Goal: Information Seeking & Learning: Learn about a topic

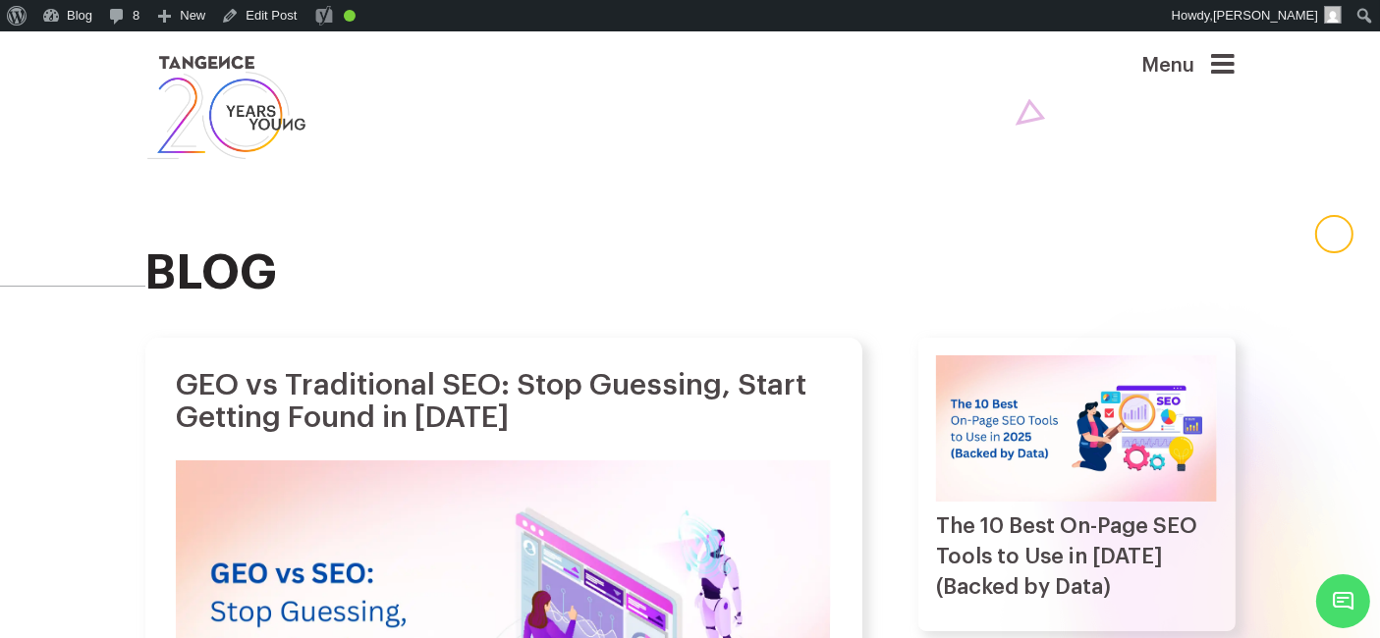
click at [1233, 70] on icon at bounding box center [1224, 64] width 24 height 27
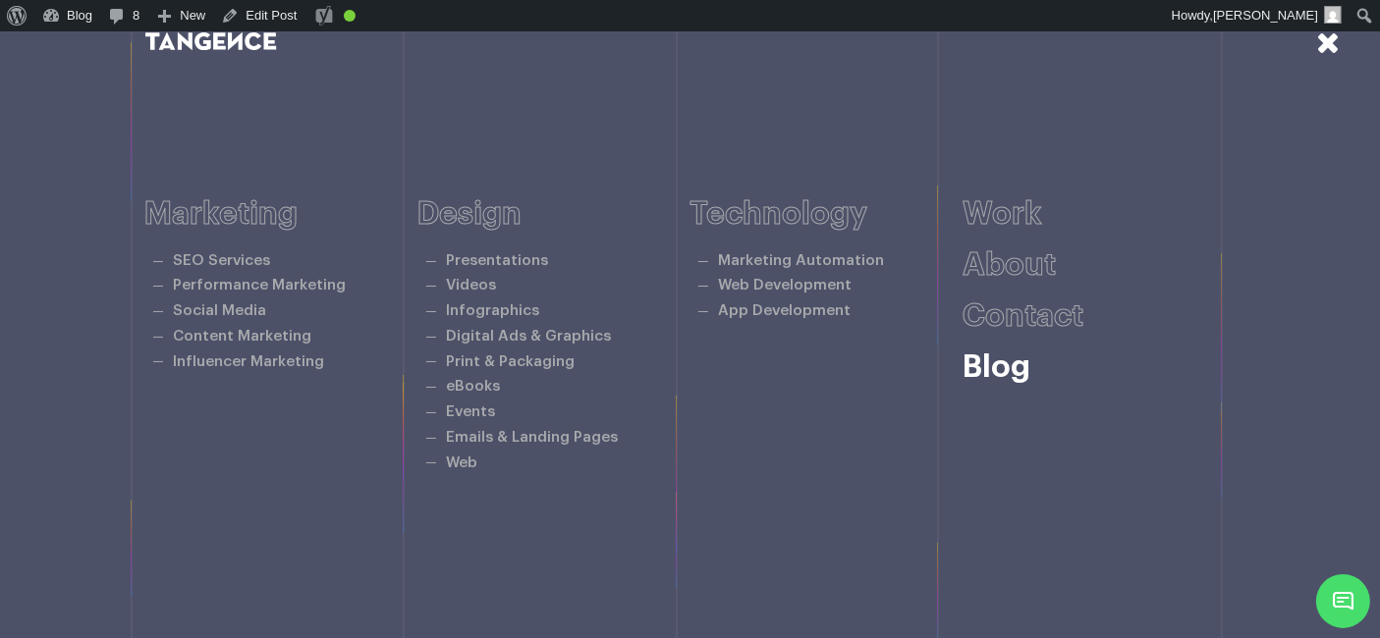
click at [1002, 360] on link "Blog" at bounding box center [996, 367] width 68 height 31
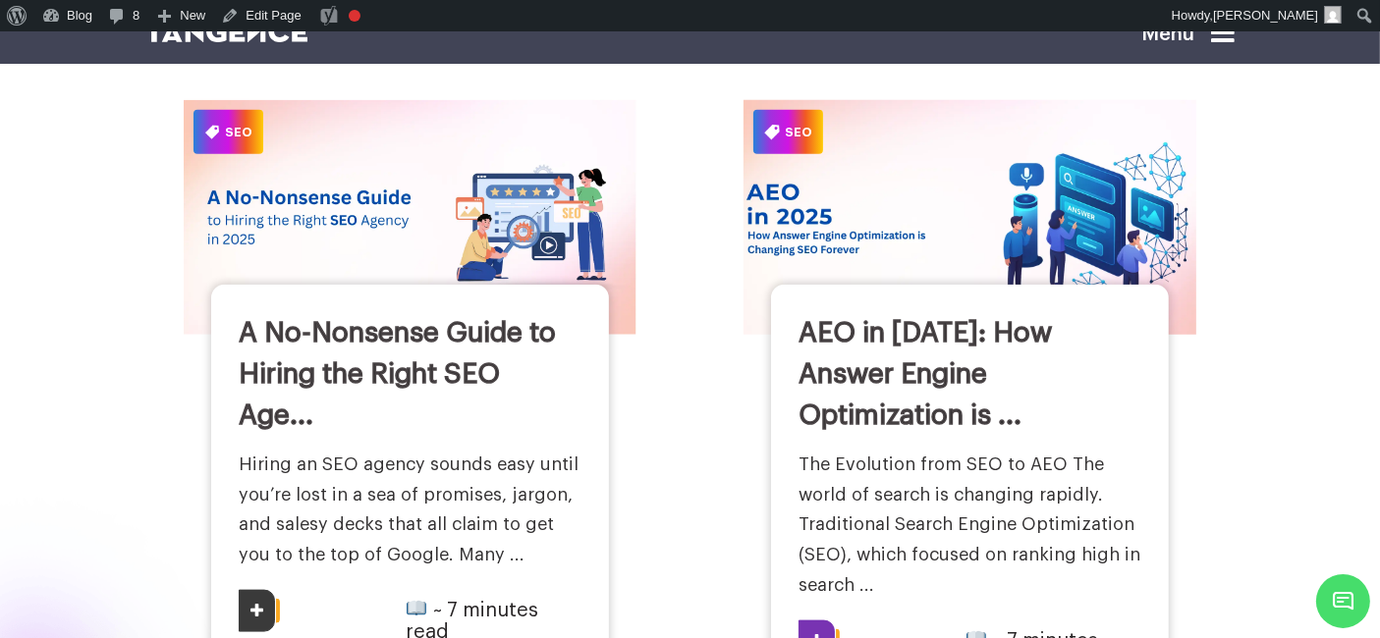
scroll to position [2281, 0]
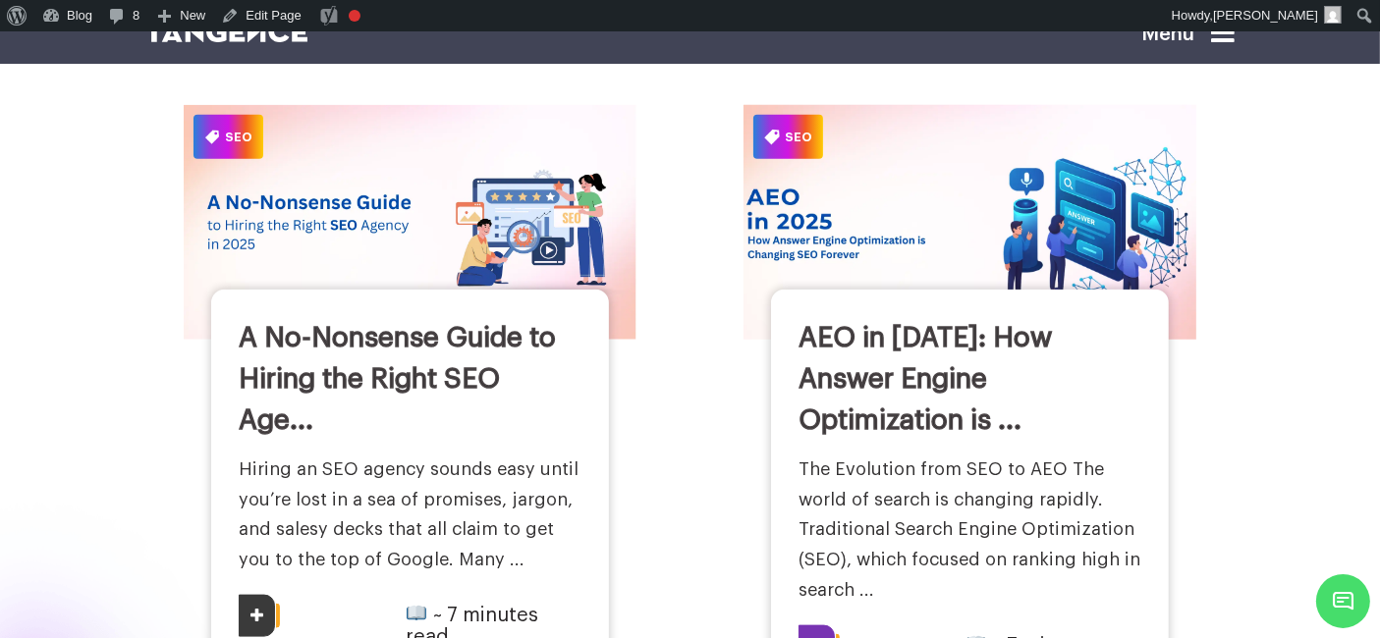
click at [929, 208] on img at bounding box center [970, 222] width 498 height 258
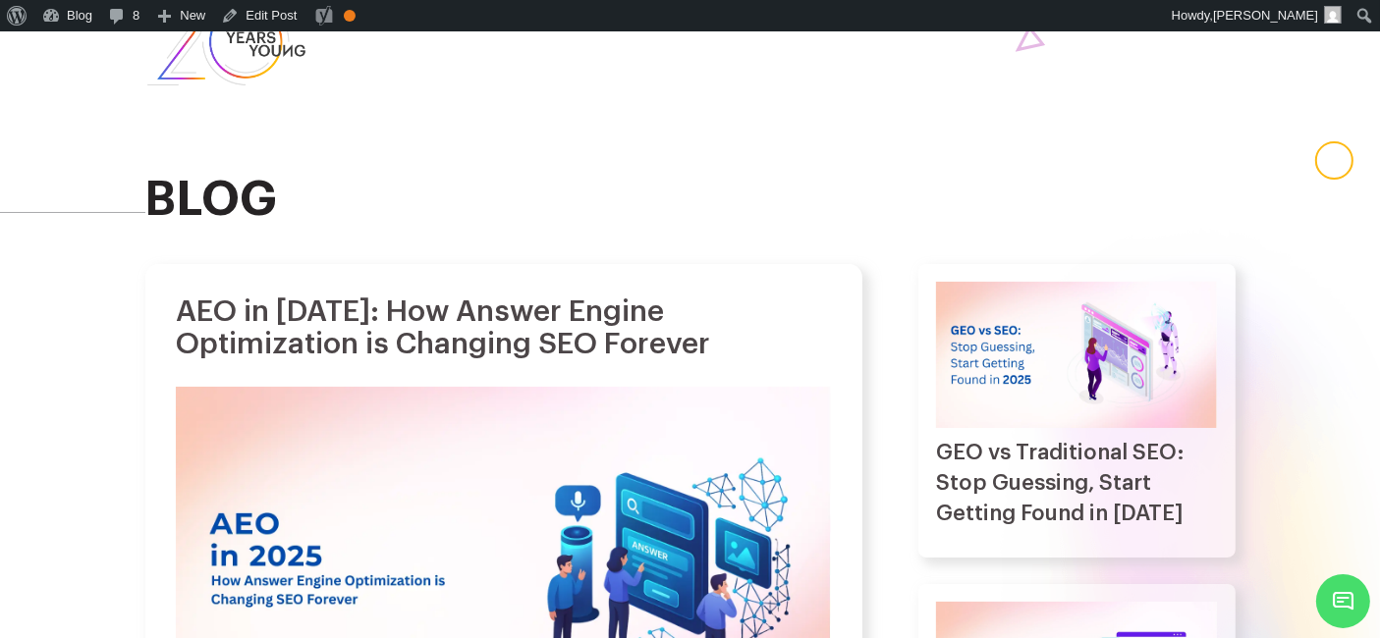
scroll to position [76, 0]
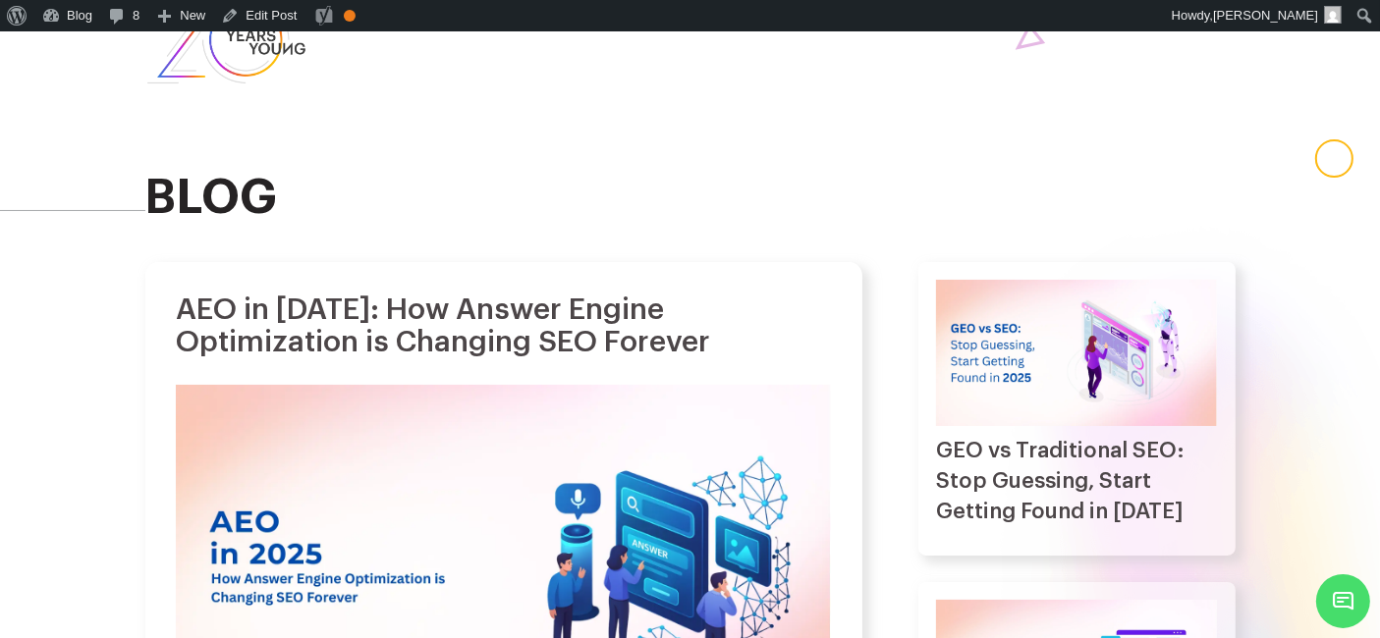
click at [376, 319] on h1 "AEO in 2025: How Answer Engine Optimization is Changing SEO Forever" at bounding box center [503, 326] width 654 height 65
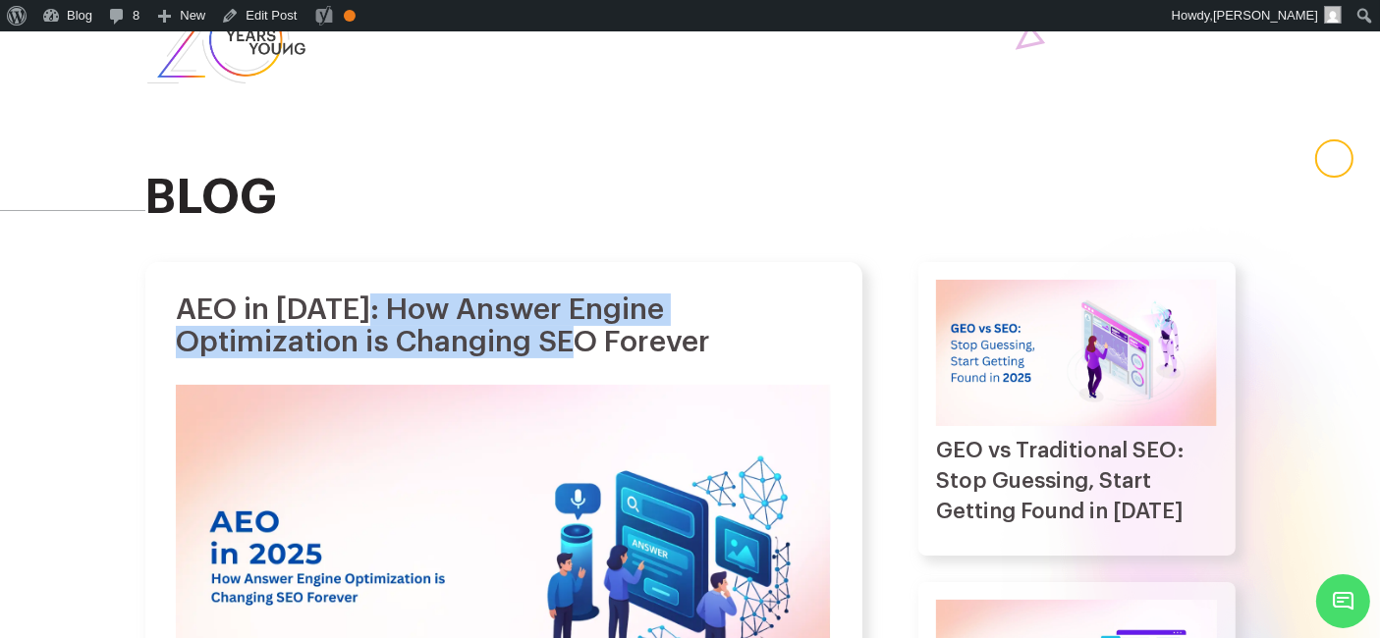
click at [591, 346] on h1 "AEO in 2025: How Answer Engine Optimization is Changing SEO Forever" at bounding box center [503, 326] width 654 height 65
copy h1 "How Answer Engine Optimization is Changing SEO"
click at [786, 319] on h1 "AEO in 2025: How Answer Engine Optimization is Changing SEO Forever" at bounding box center [503, 326] width 654 height 65
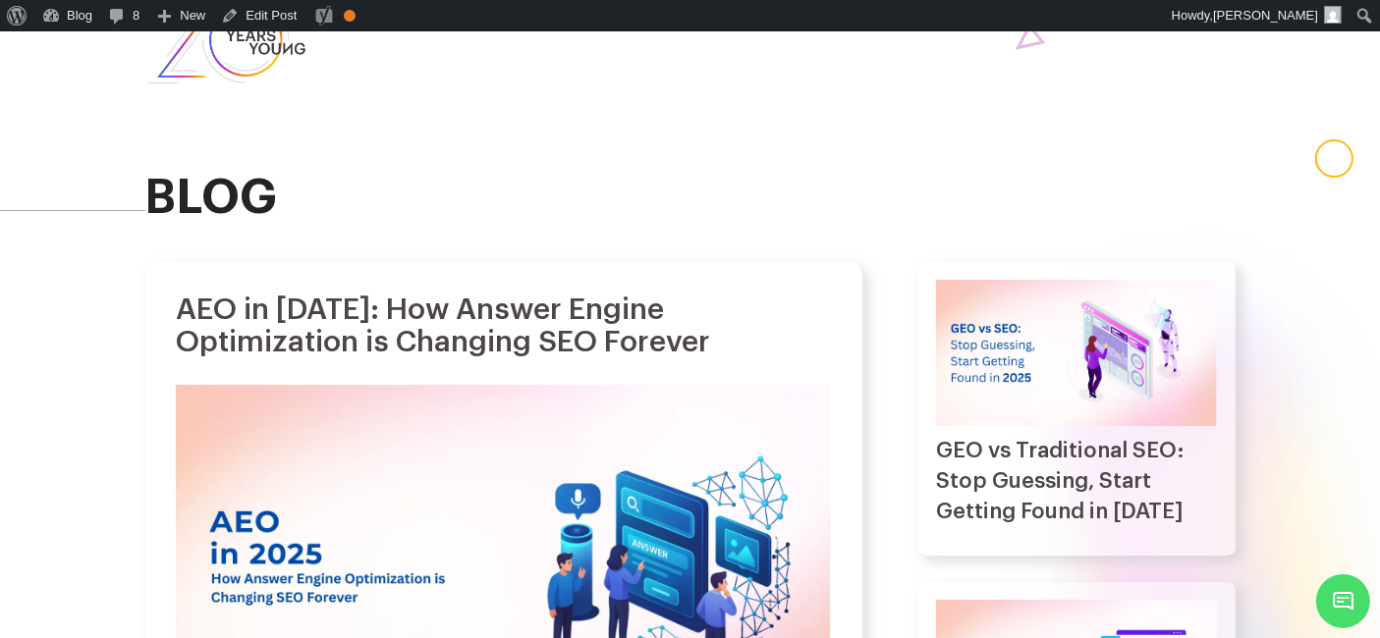
click at [1032, 368] on img at bounding box center [1076, 353] width 281 height 146
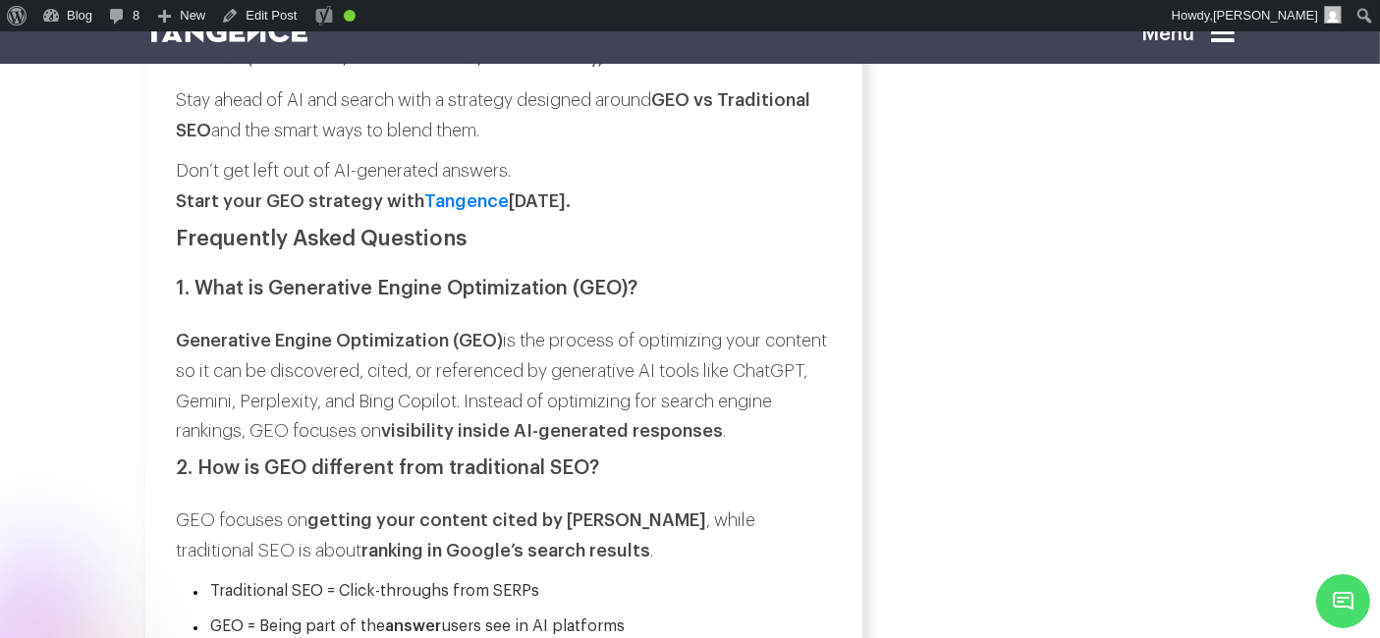
scroll to position [12019, 0]
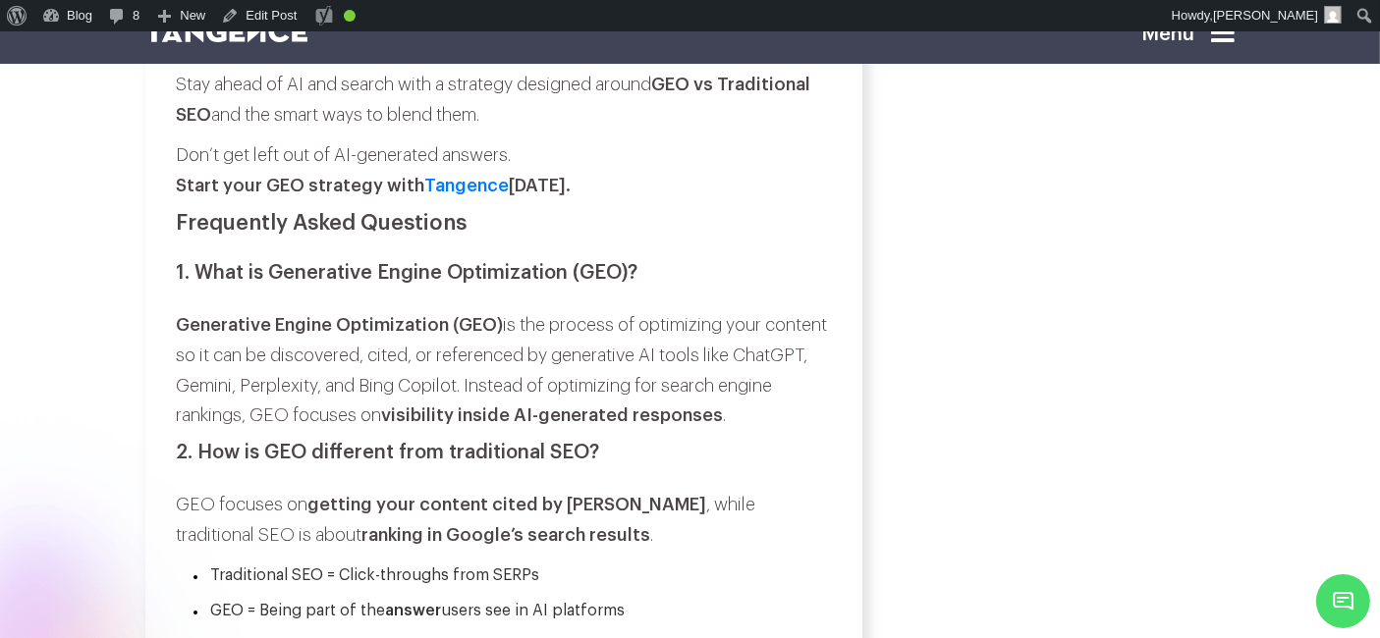
click at [198, 284] on h3 "1. What is Generative Engine Optimization (GEO)?" at bounding box center [503, 273] width 654 height 22
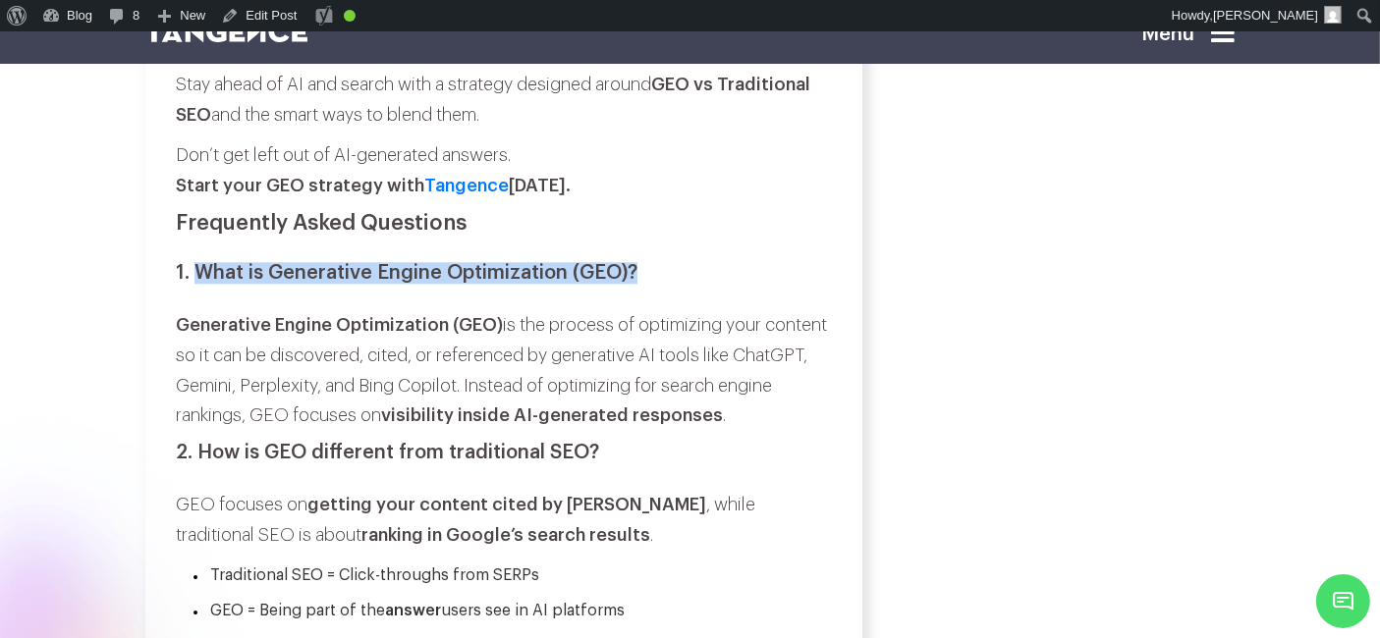
click at [642, 284] on h3 "1. What is Generative Engine Optimization (GEO)?" at bounding box center [503, 273] width 654 height 22
copy div "What is Generative Engine Optimization (GEO)?"
click at [177, 334] on strong "Generative Engine Optimization (GEO)" at bounding box center [339, 325] width 327 height 18
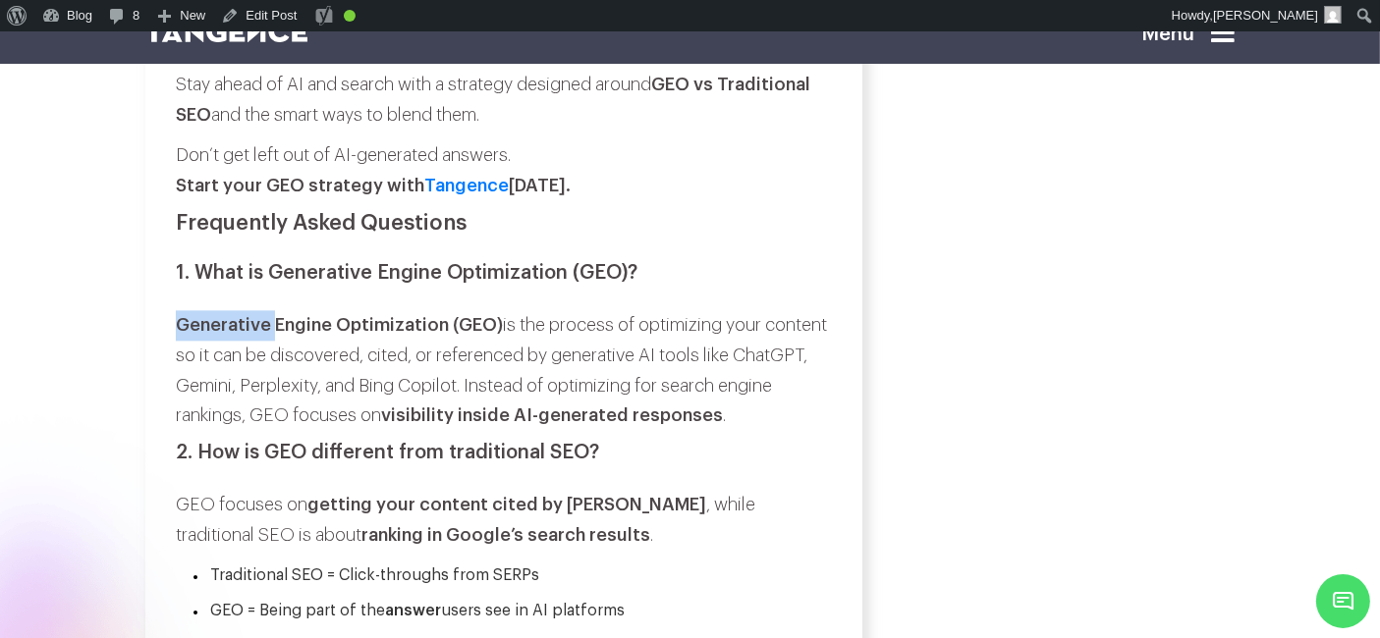
click at [177, 334] on strong "Generative Engine Optimization (GEO)" at bounding box center [339, 325] width 327 height 18
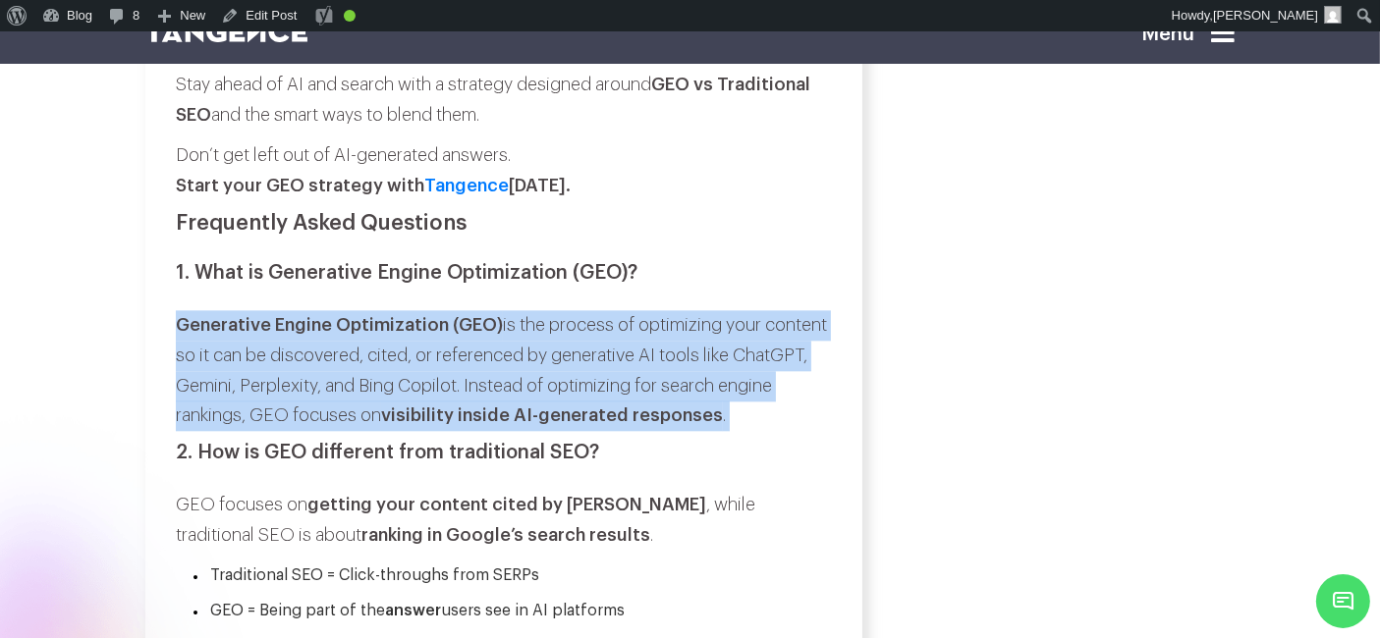
click at [721, 430] on p "Generative Engine Optimization (GEO) is the process of optimizing your content …" at bounding box center [503, 370] width 654 height 120
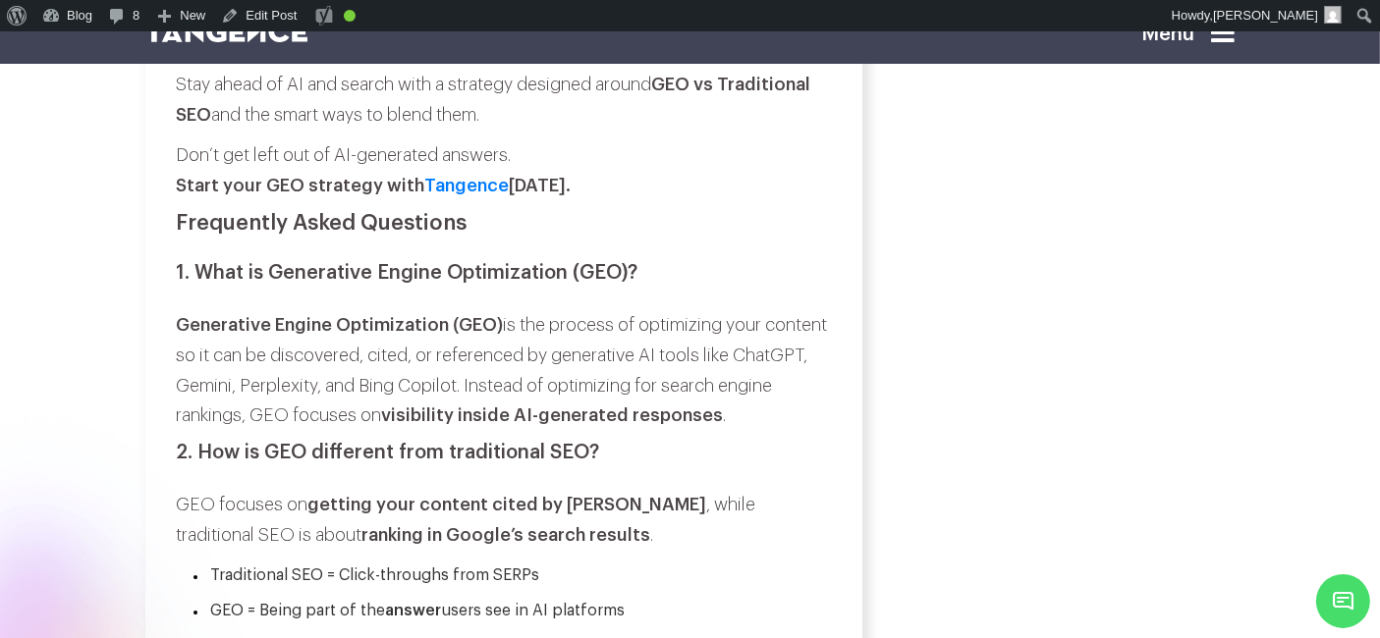
click at [716, 200] on p "Don’t get left out of AI-generated answers. Start your GEO strategy with Tangen…" at bounding box center [503, 170] width 654 height 60
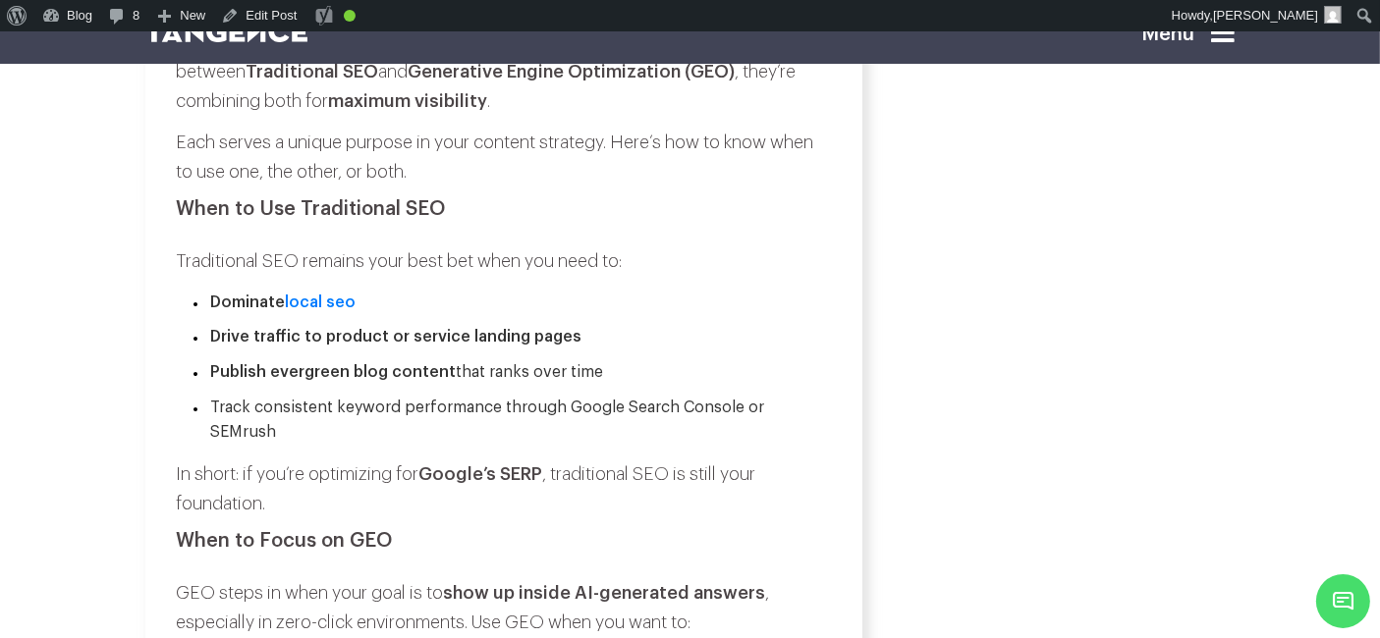
scroll to position [10545, 0]
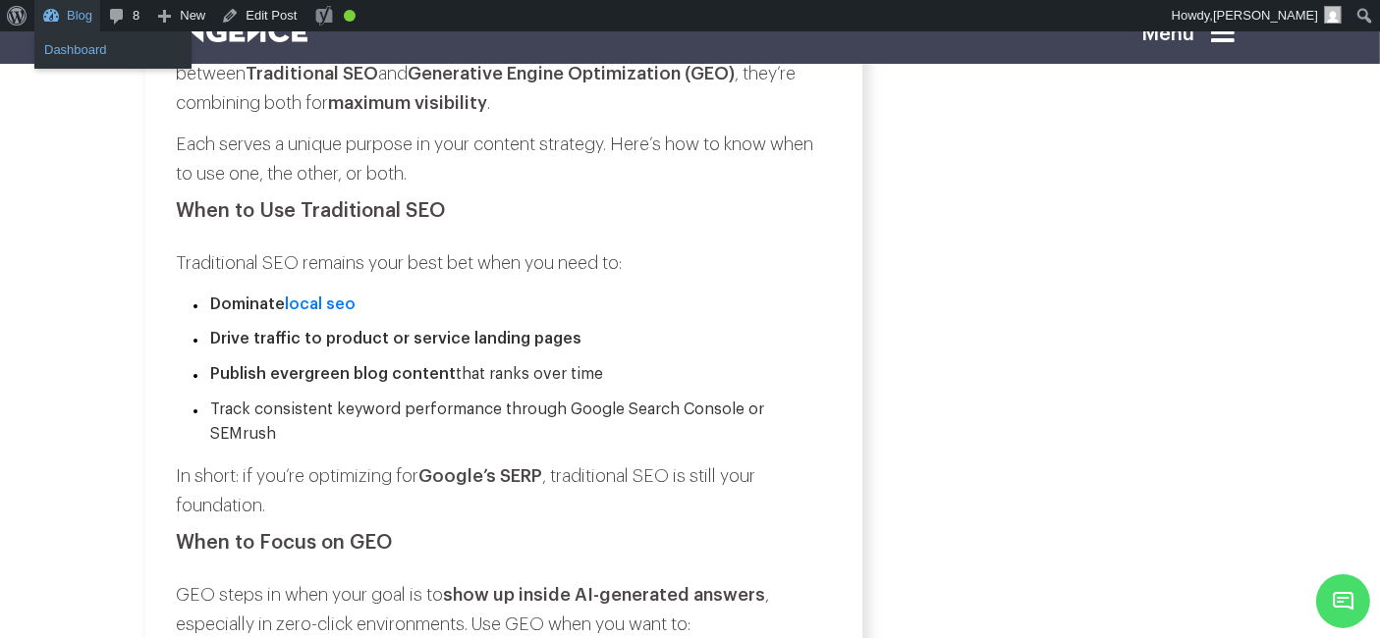
click at [81, 40] on link "Dashboard" at bounding box center [112, 50] width 157 height 26
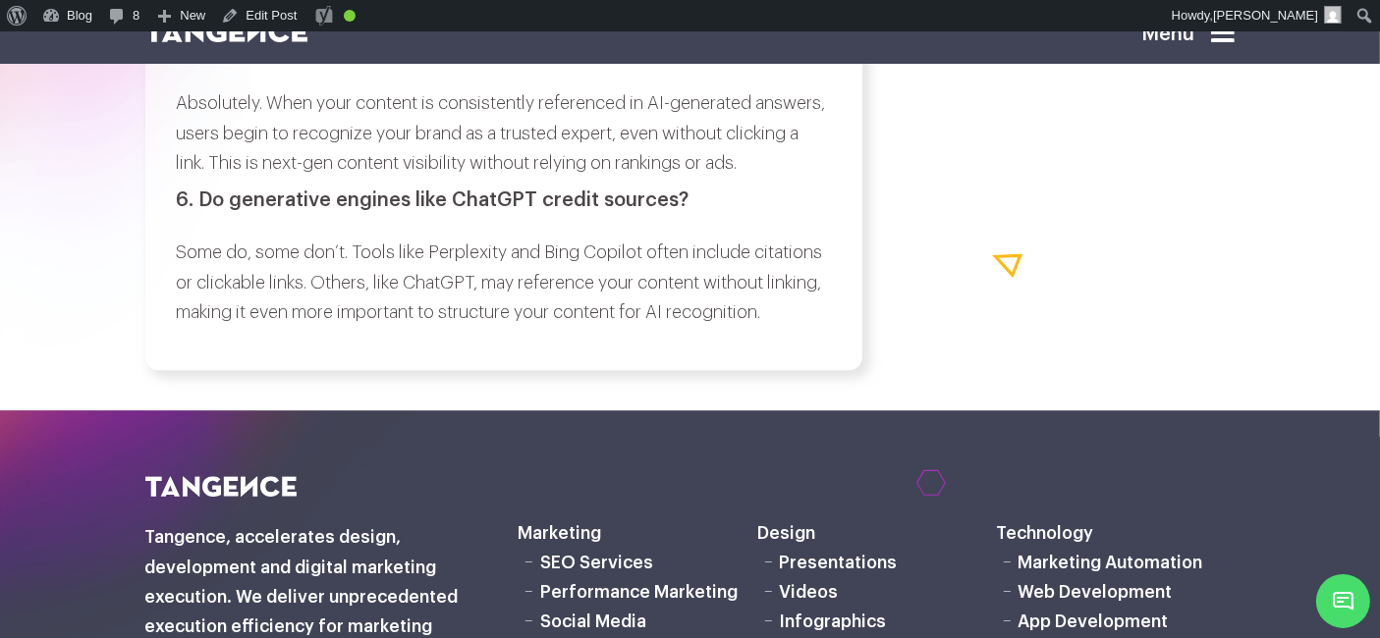
scroll to position [13039, 0]
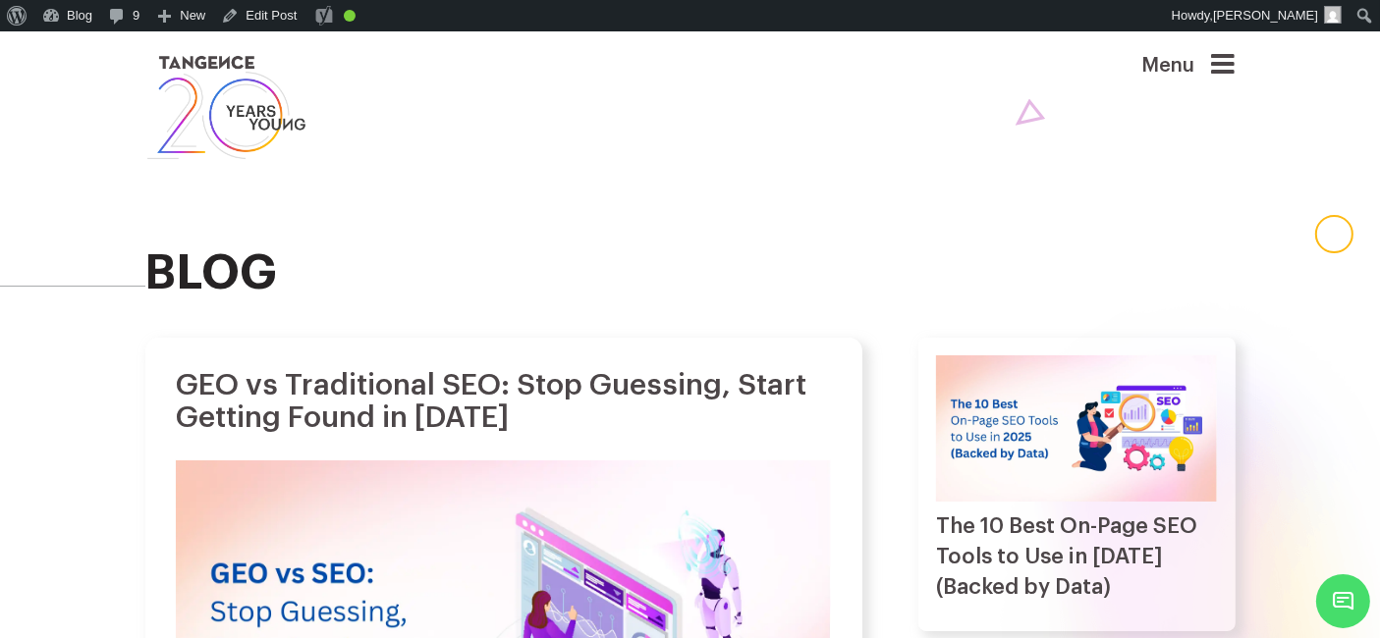
click at [1234, 66] on icon at bounding box center [1224, 64] width 24 height 27
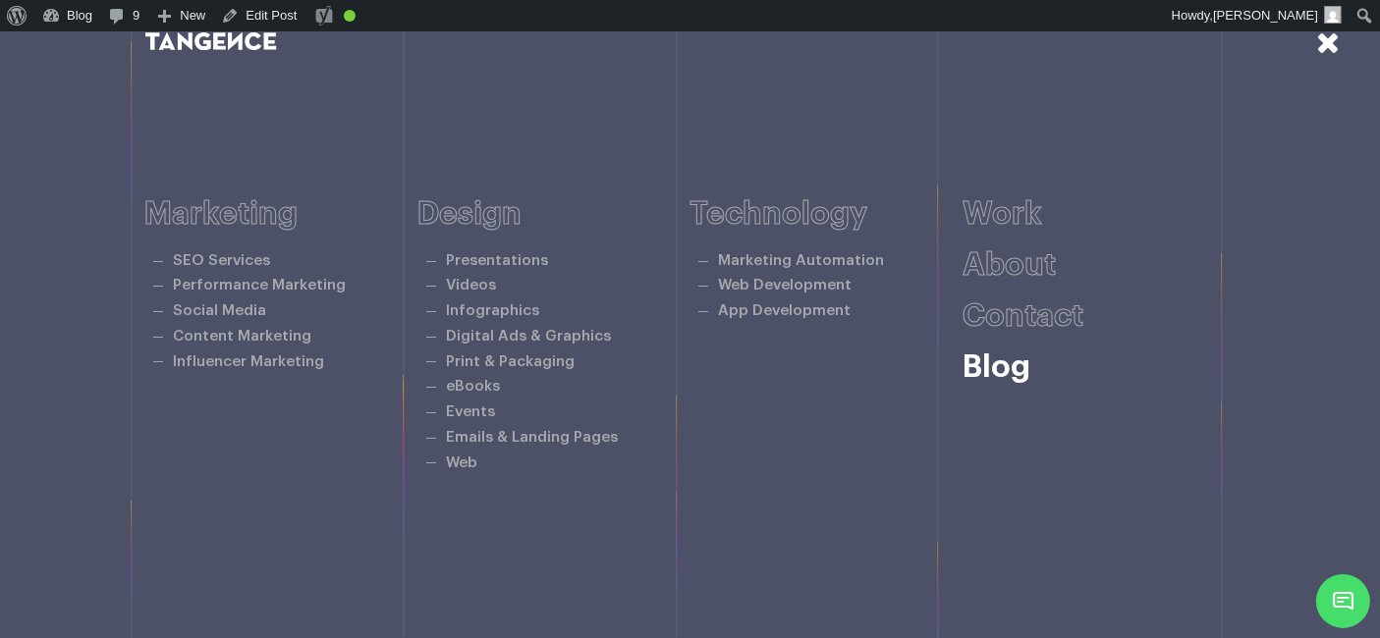
click at [1012, 357] on link "Blog" at bounding box center [996, 367] width 68 height 31
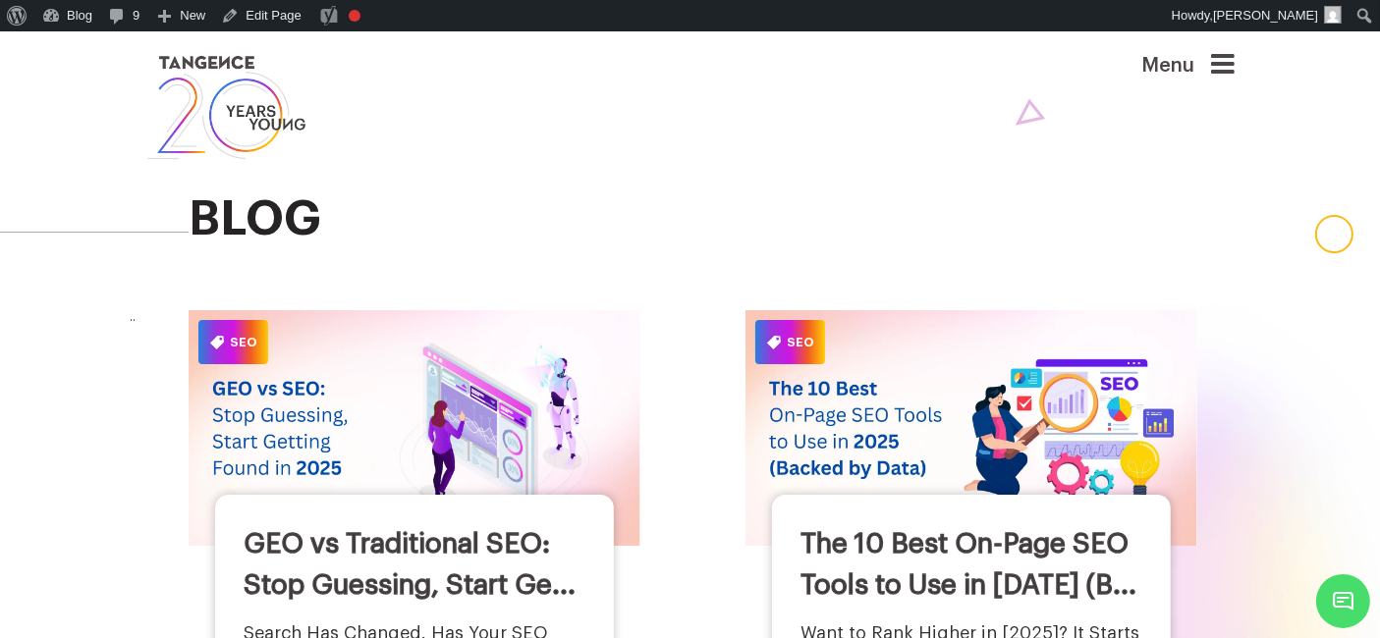
click at [390, 407] on img at bounding box center [415, 427] width 453 height 235
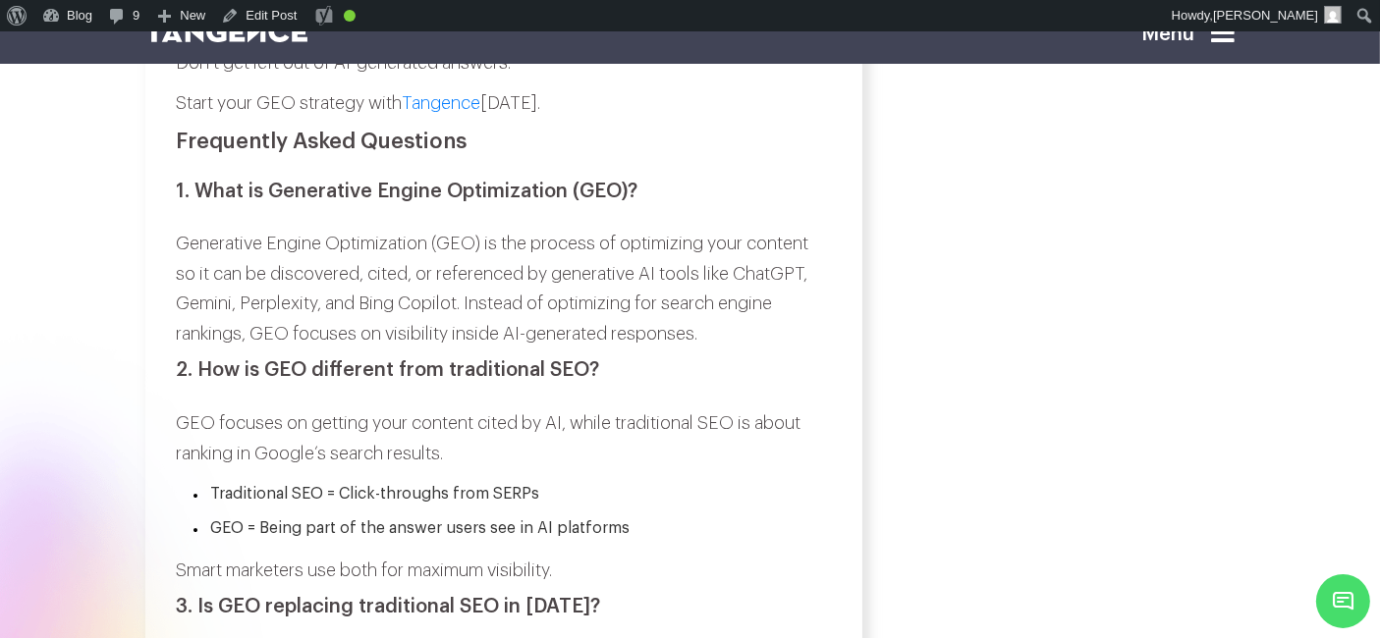
scroll to position [11993, 0]
click at [207, 379] on h3 "2. How is GEO different from traditional SEO?" at bounding box center [503, 368] width 654 height 22
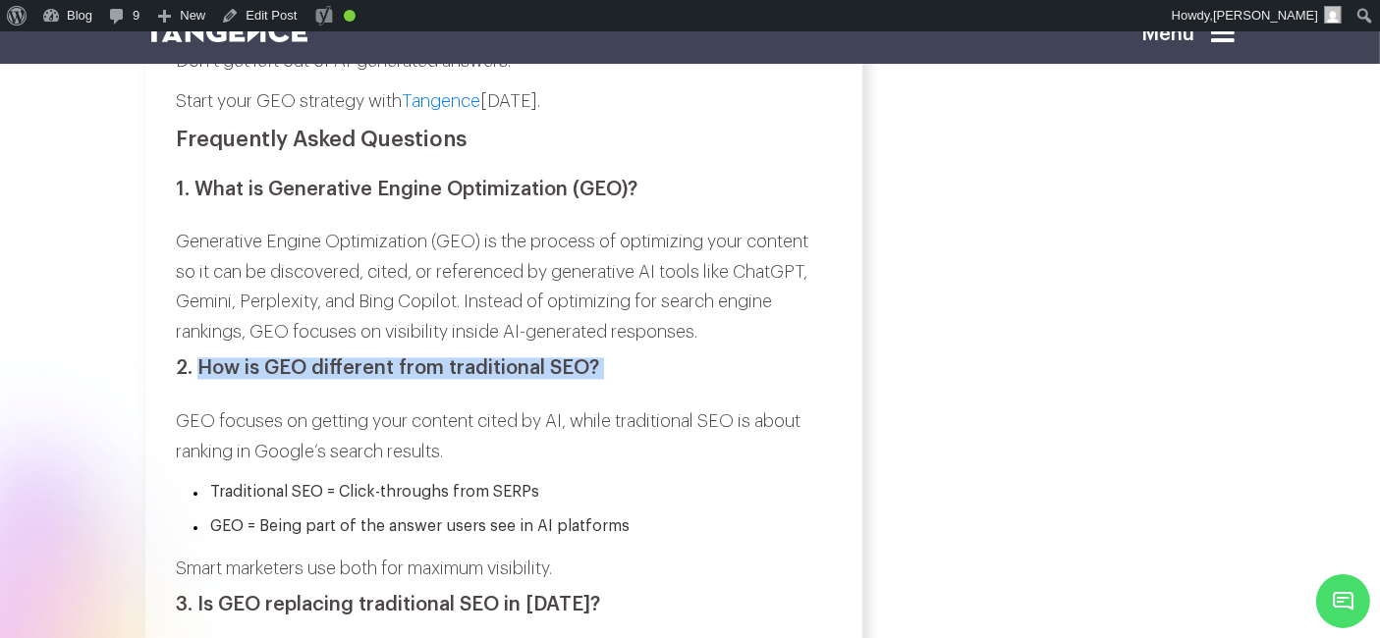
click at [593, 379] on h3 "2. How is GEO different from traditional SEO?" at bounding box center [503, 368] width 654 height 22
copy div "How is GEO different from traditional SEO?"
click at [177, 466] on p "GEO focuses on getting your content cited by AI, while traditional SEO is about…" at bounding box center [503, 437] width 654 height 60
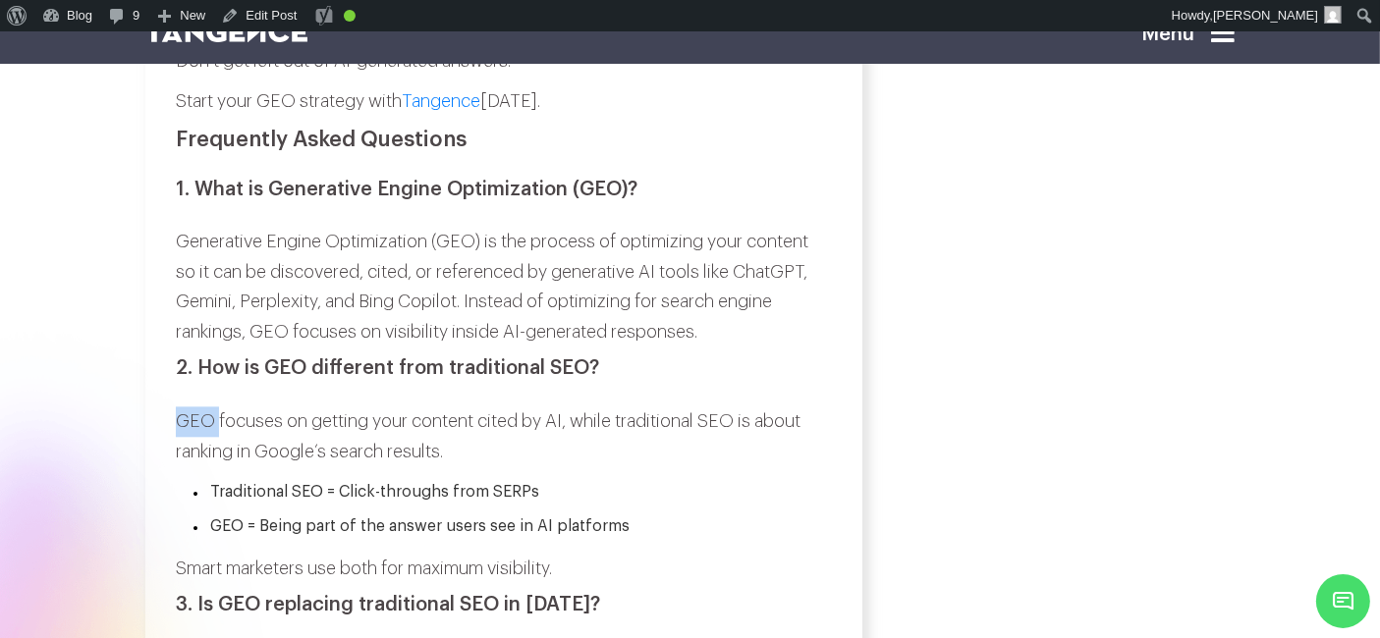
click at [177, 466] on p "GEO focuses on getting your content cited by AI, while traditional SEO is about…" at bounding box center [503, 437] width 654 height 60
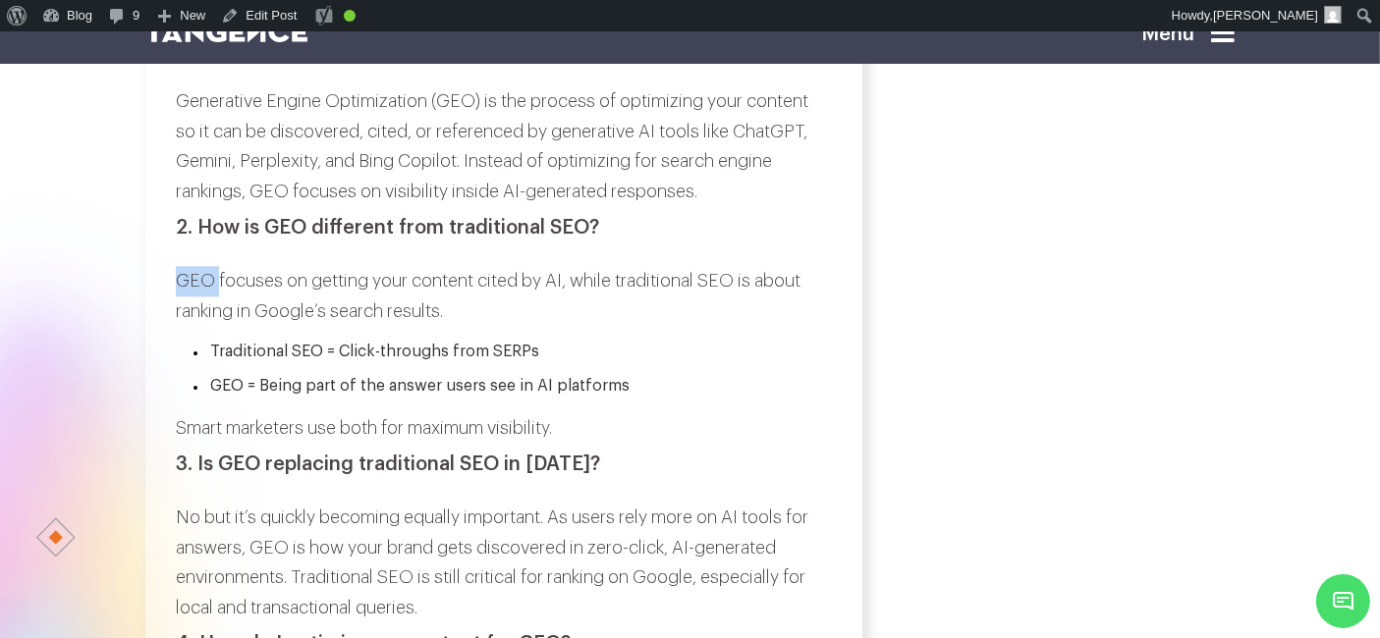
scroll to position [12135, 0]
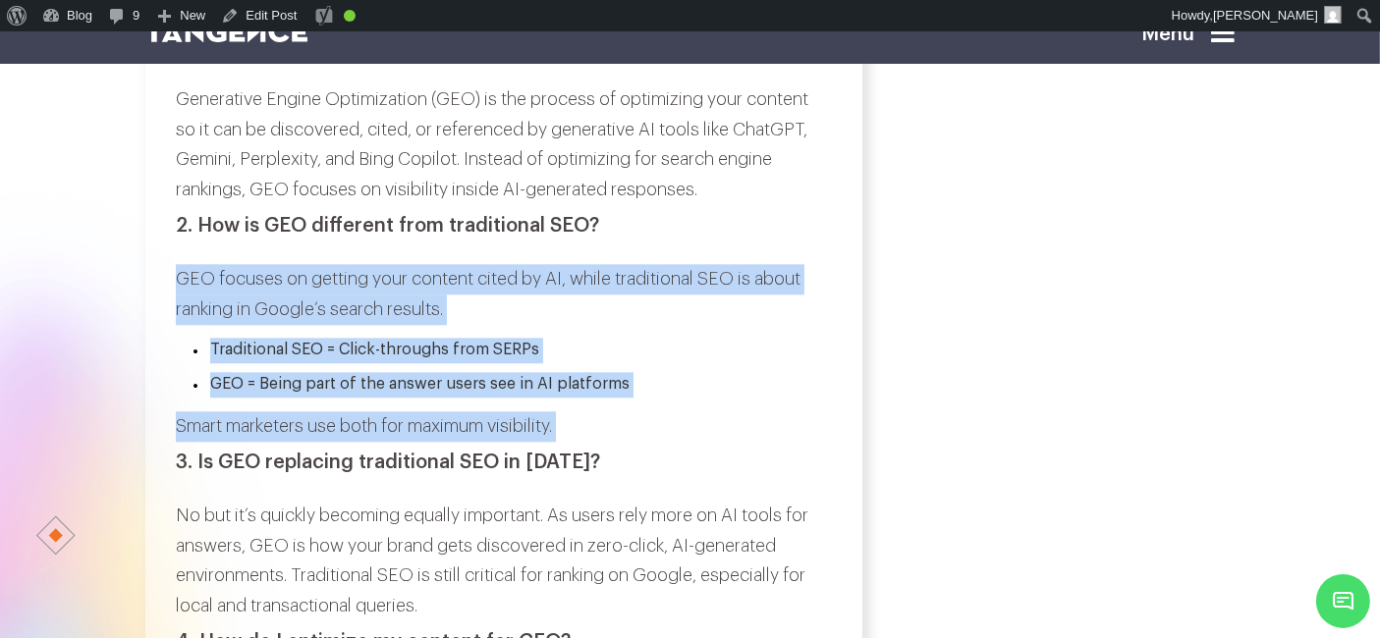
click at [592, 442] on p "Smart marketers use both for maximum visibility." at bounding box center [503, 426] width 654 height 30
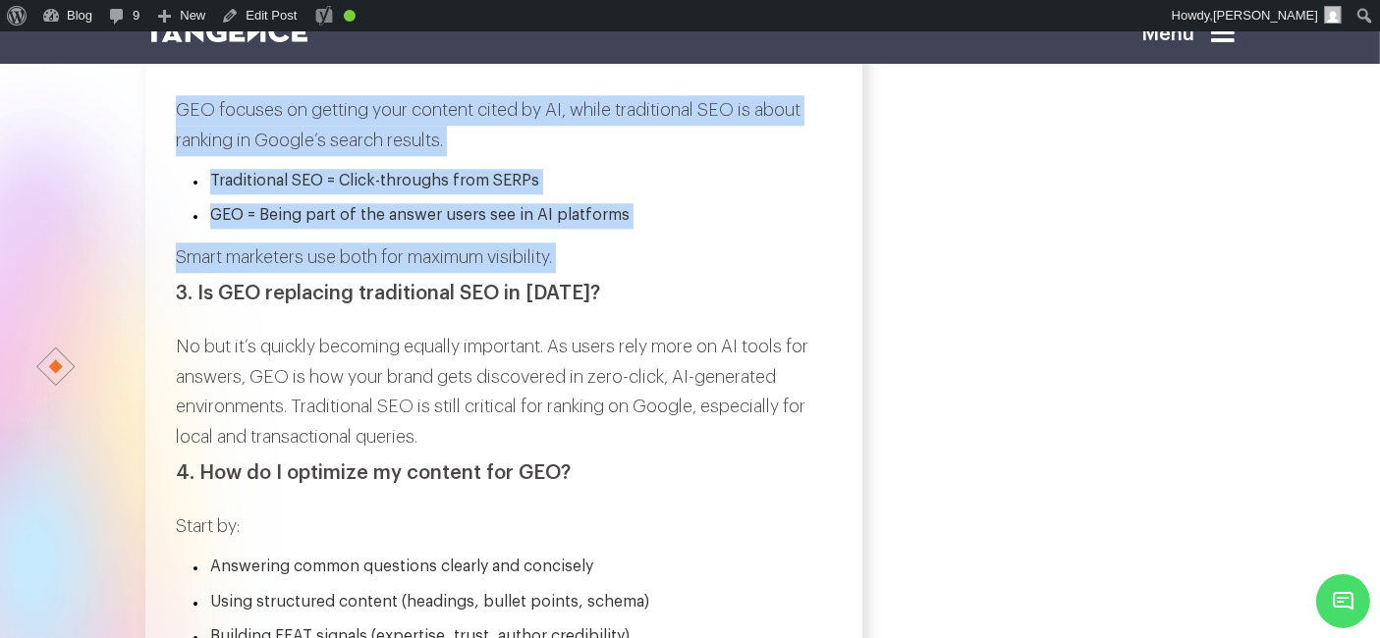
scroll to position [12312, 0]
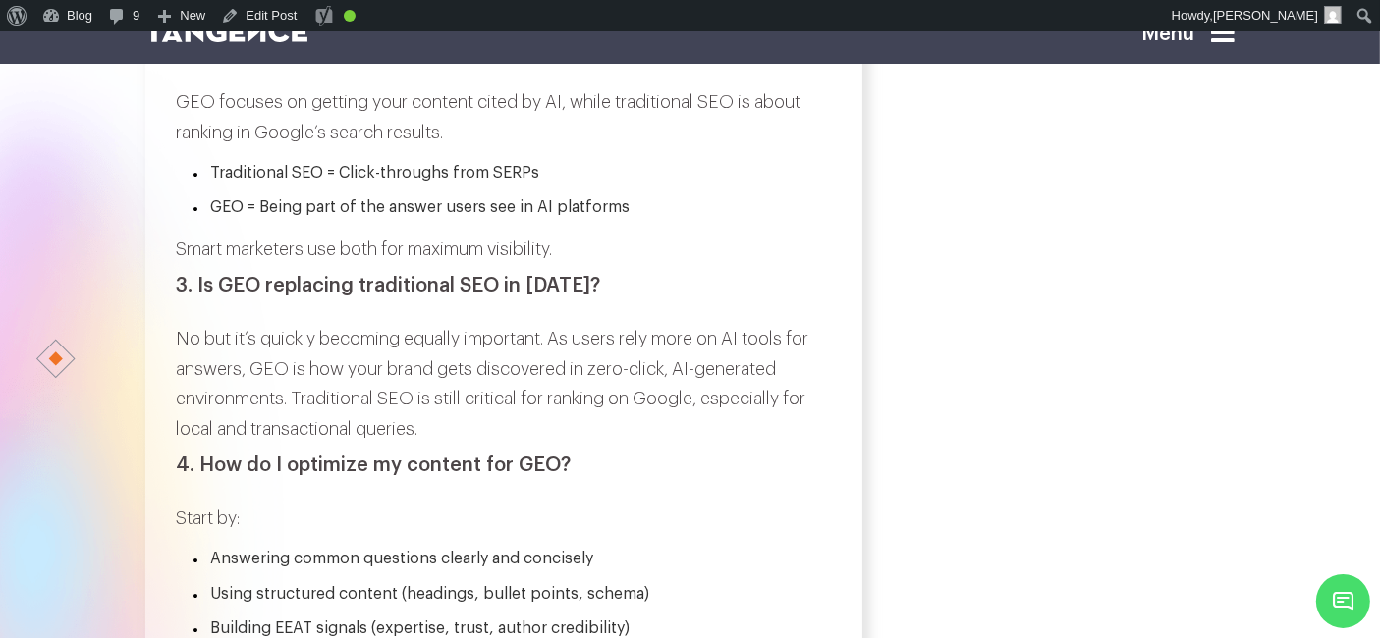
click at [200, 297] on h3 "3. Is GEO replacing traditional SEO in [DATE]?" at bounding box center [503, 286] width 654 height 22
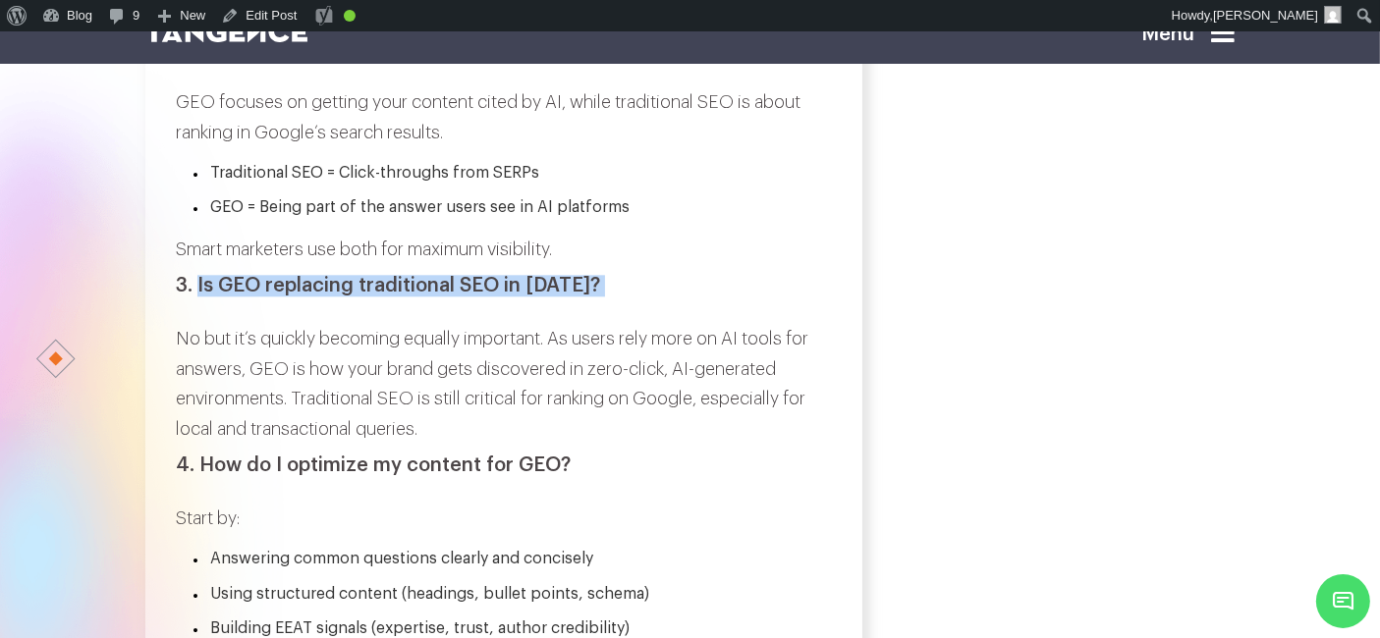
click at [582, 297] on h3 "3. Is GEO replacing traditional SEO in [DATE]?" at bounding box center [503, 286] width 654 height 22
copy div "Is GEO replacing traditional SEO in [DATE]?"
click at [180, 392] on p "No but it’s quickly becoming equally important. As users rely more on AI tools …" at bounding box center [503, 384] width 654 height 120
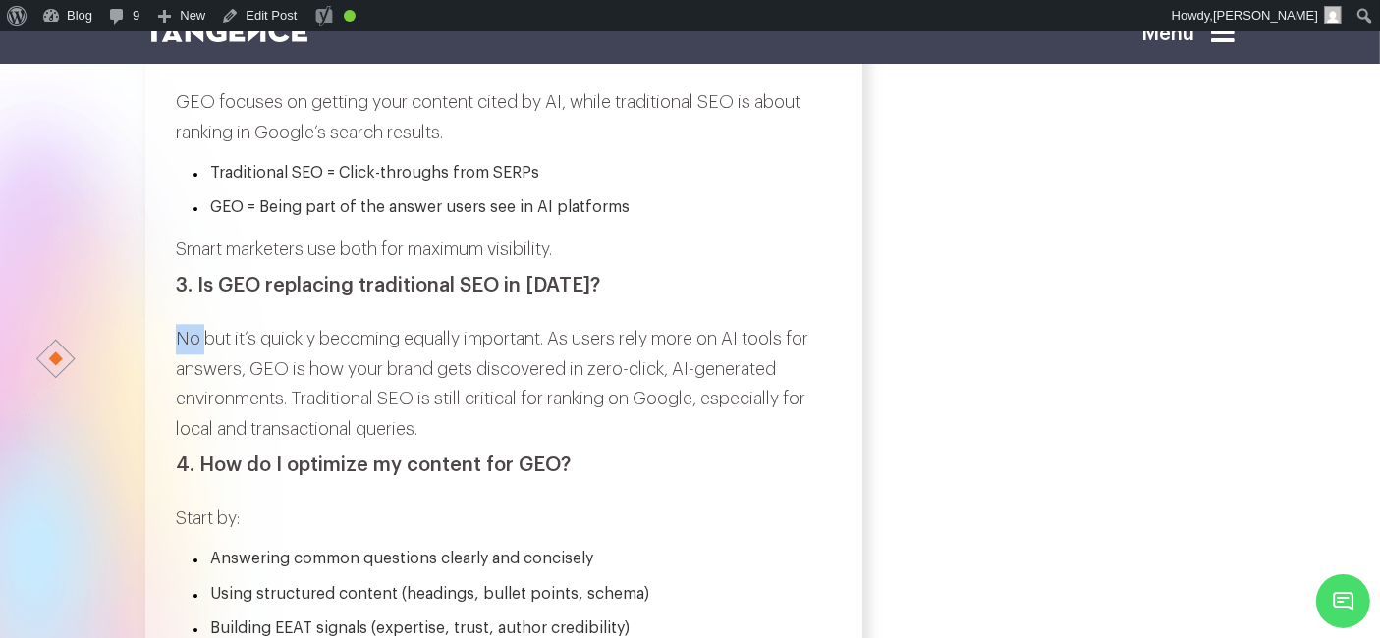
click at [180, 392] on p "No but it’s quickly becoming equally important. As users rely more on AI tools …" at bounding box center [503, 384] width 654 height 120
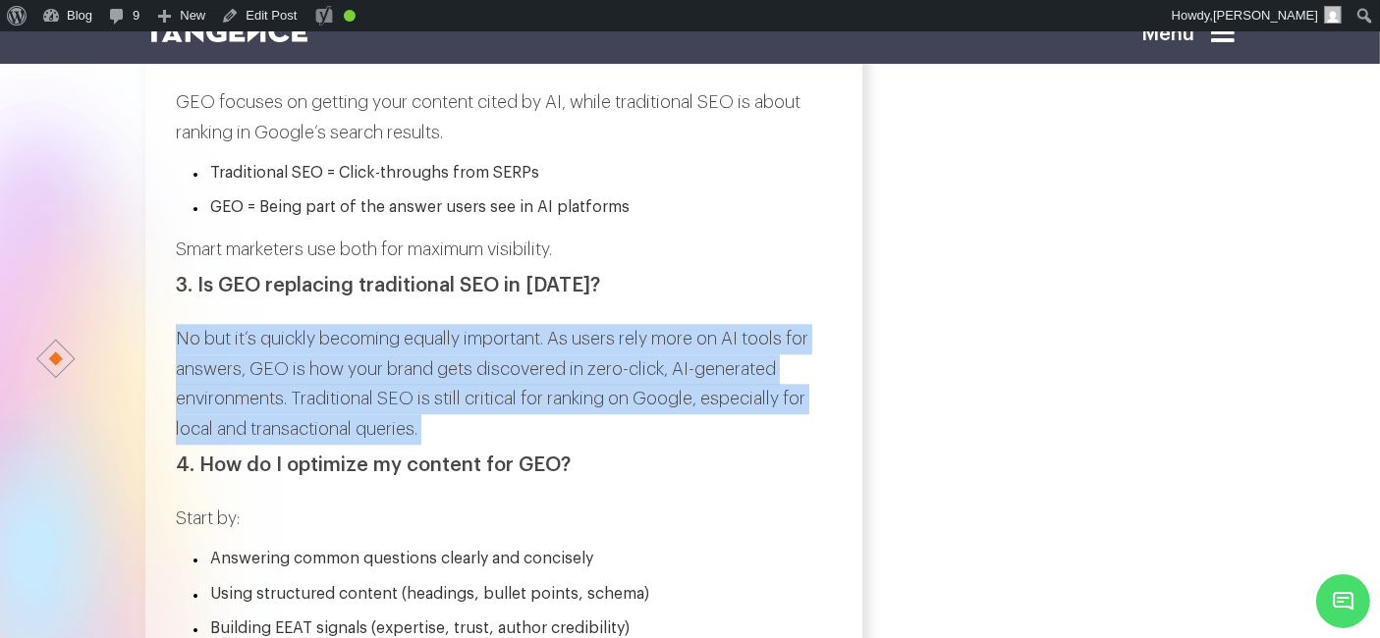
click at [429, 444] on p "No but it’s quickly becoming equally important. As users rely more on AI tools …" at bounding box center [503, 384] width 654 height 120
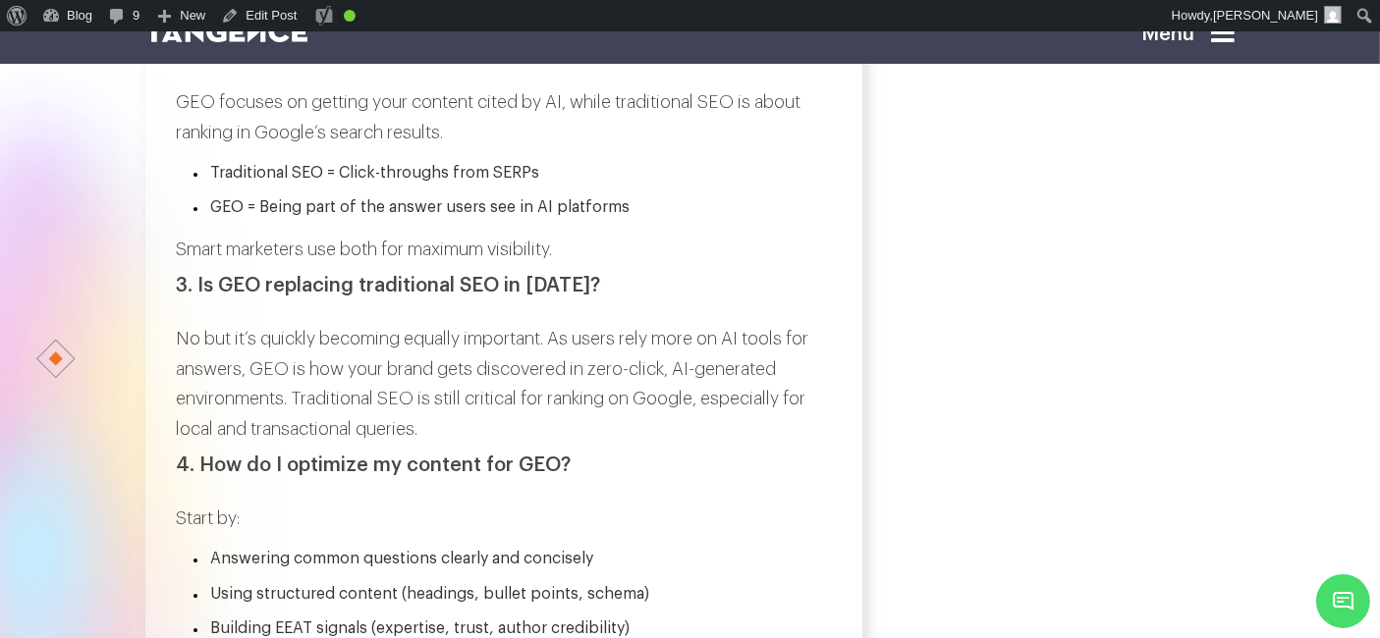
click at [200, 476] on h3 "4. How do I optimize my content for GEO?" at bounding box center [503, 466] width 654 height 22
click at [566, 476] on h3 "4. How do I optimize my content for GEO?" at bounding box center [503, 466] width 654 height 22
copy div "How do I optimize my content for GEO?"
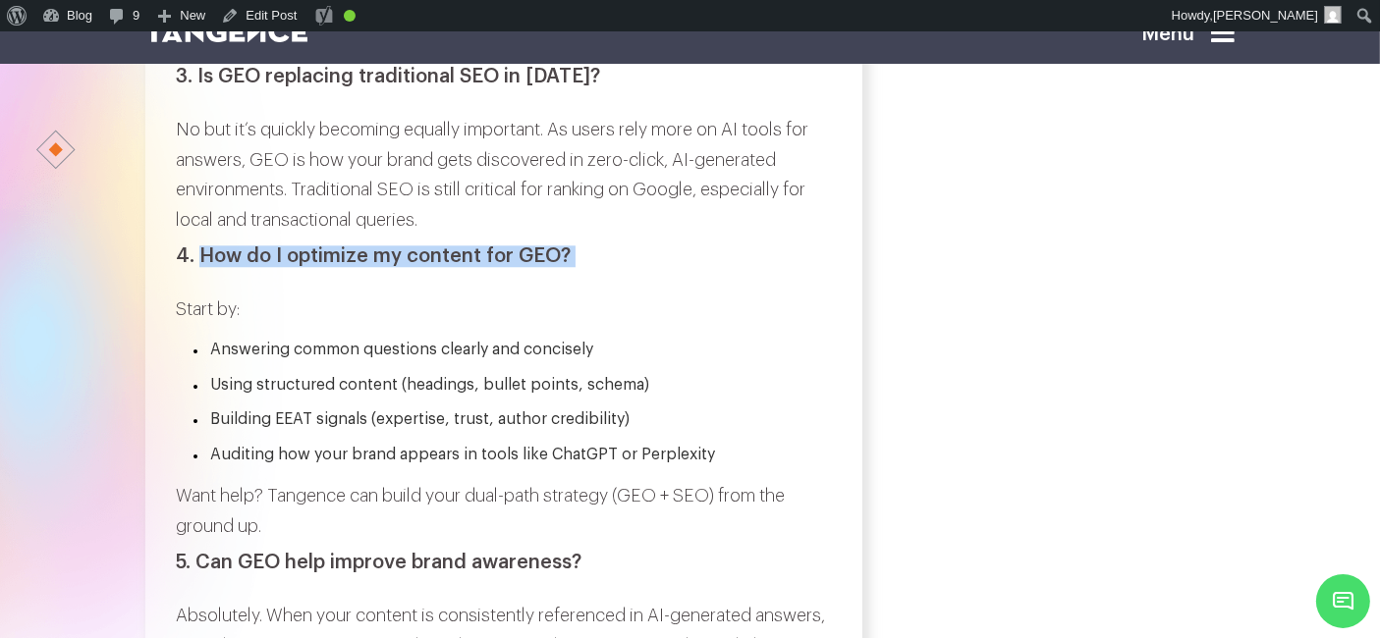
scroll to position [12552, 0]
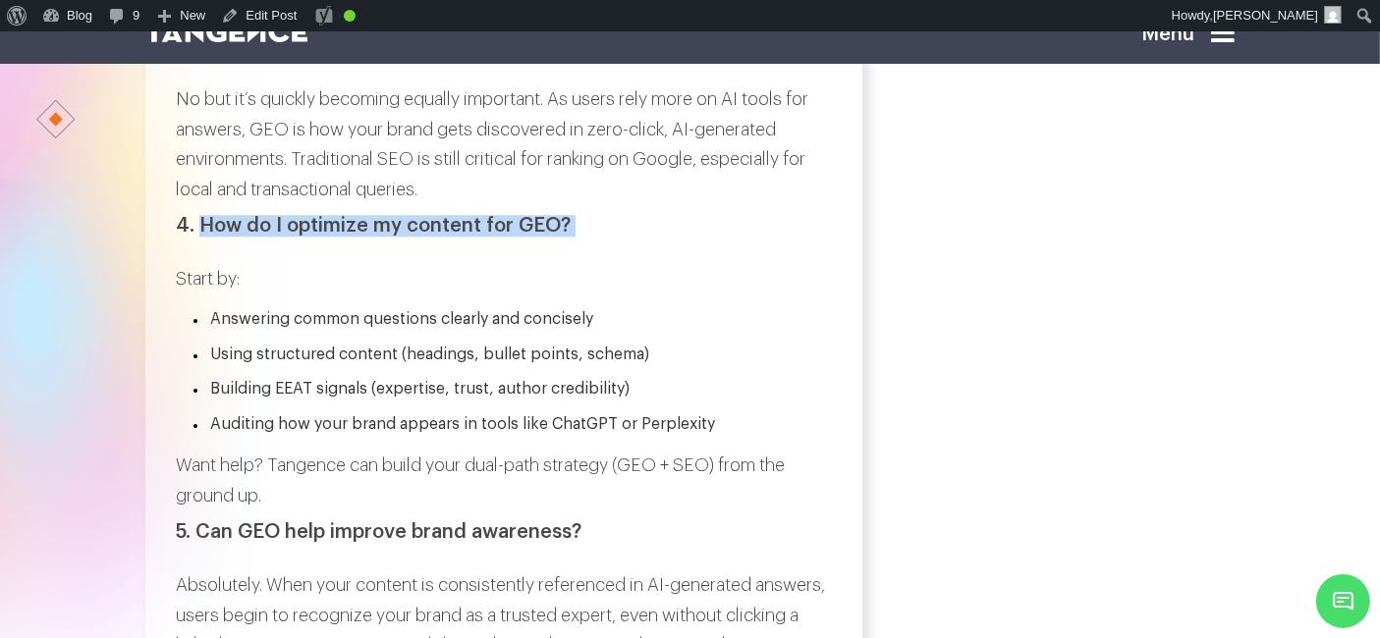
click at [177, 295] on p "Start by:" at bounding box center [503, 279] width 654 height 30
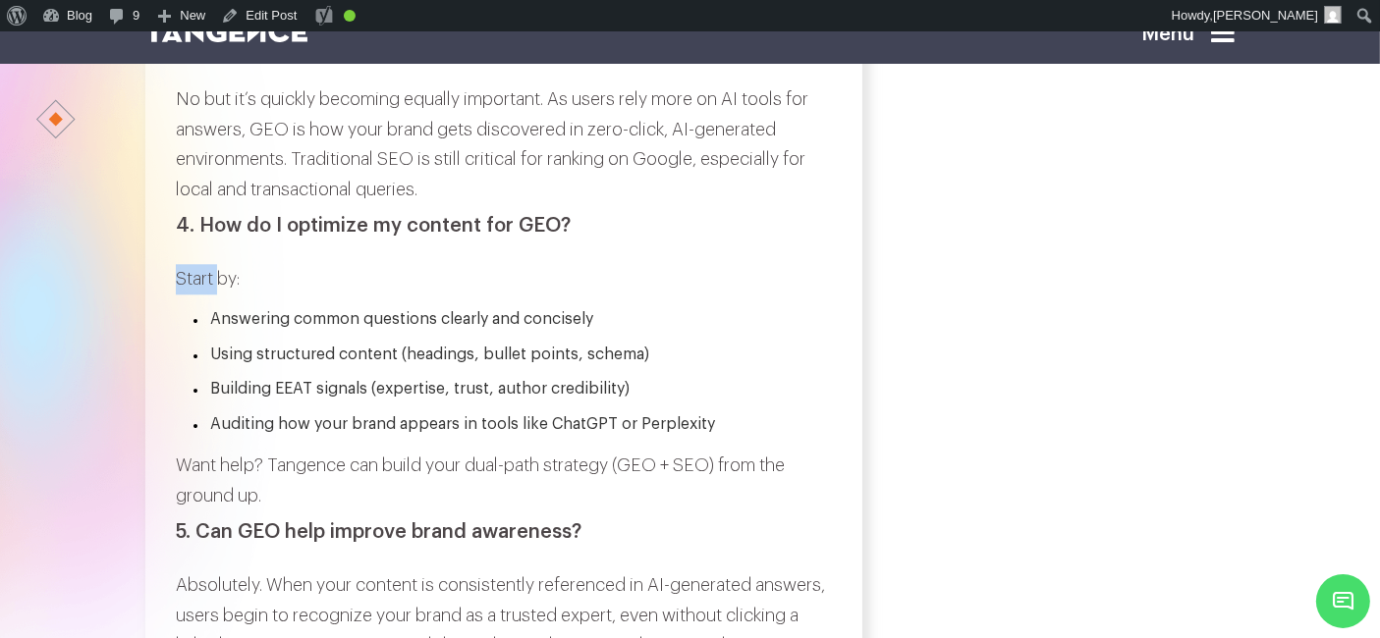
click at [177, 295] on p "Start by:" at bounding box center [503, 279] width 654 height 30
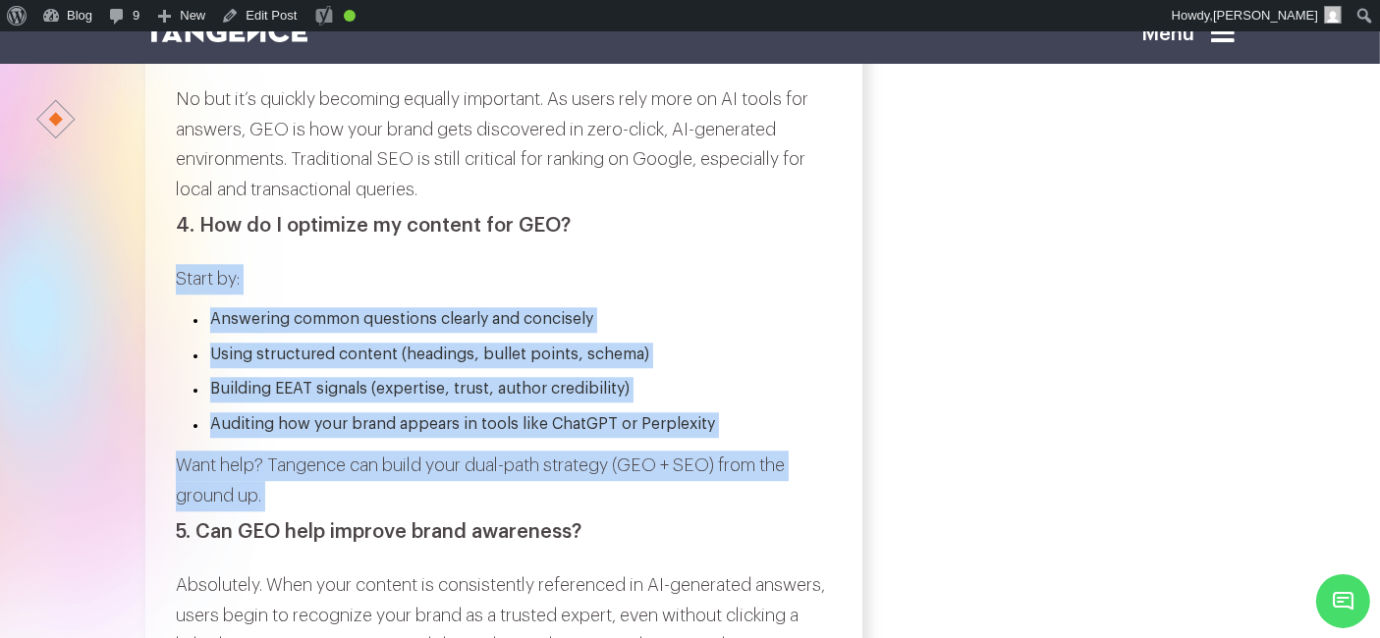
click at [297, 511] on p "Want help? Tangence can build your dual-path strategy (GEO + SEO) from the grou…" at bounding box center [503, 481] width 654 height 60
click at [609, 295] on p "Start by:" at bounding box center [503, 279] width 654 height 30
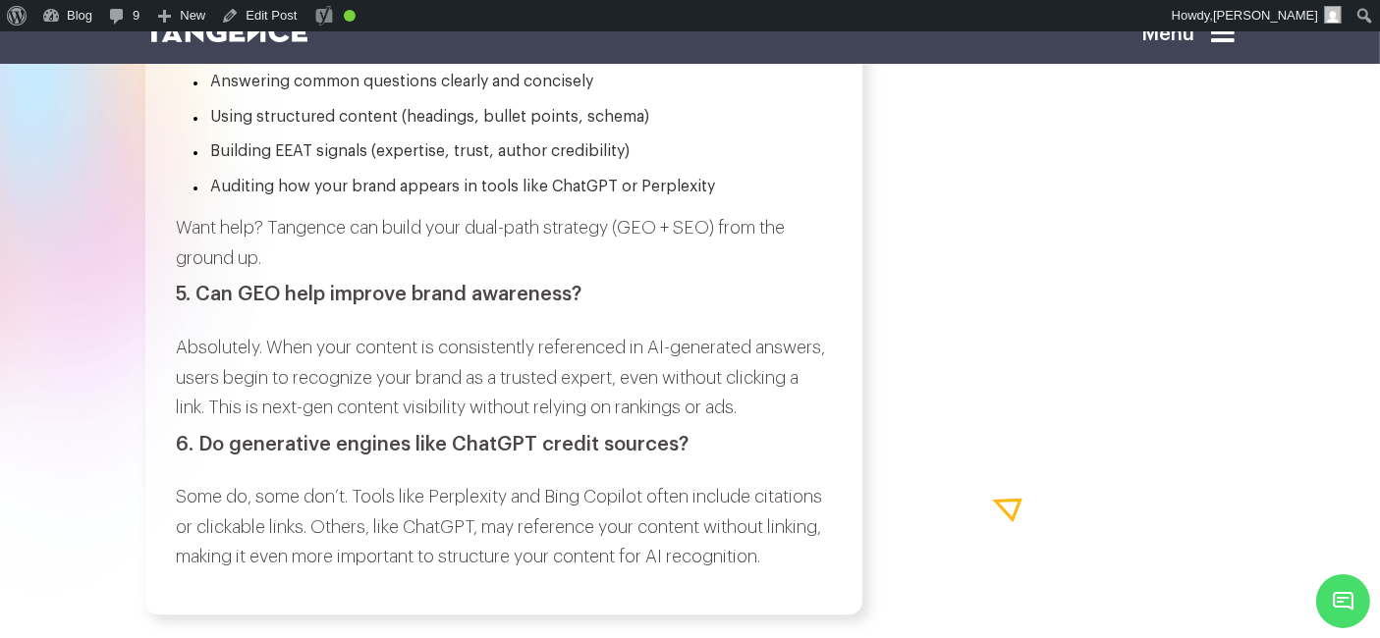
scroll to position [12797, 0]
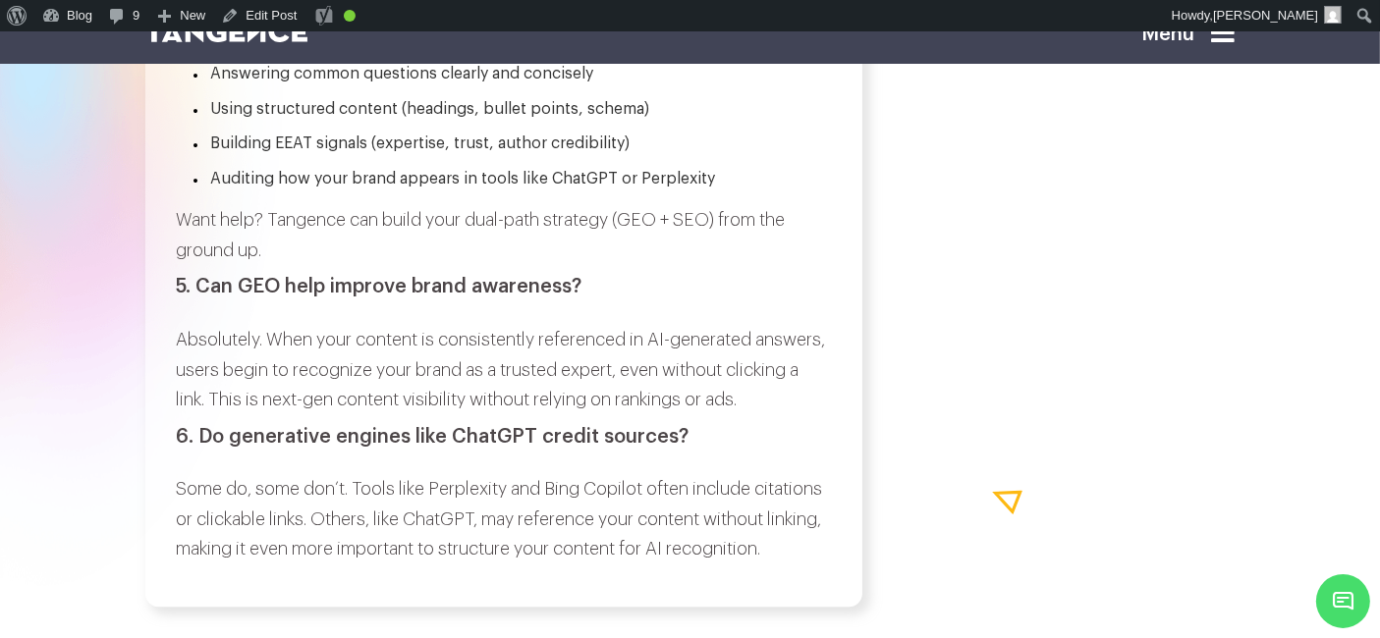
click at [199, 298] on h3 "5. Can GEO help improve brand awareness?" at bounding box center [503, 287] width 654 height 22
click at [594, 298] on h3 "5. Can GEO help improve brand awareness?" at bounding box center [503, 287] width 654 height 22
copy div "Can GEO help improve brand awareness?"
click at [183, 397] on p "Absolutely. When your content is consistently referenced in AI-generated answer…" at bounding box center [503, 370] width 654 height 90
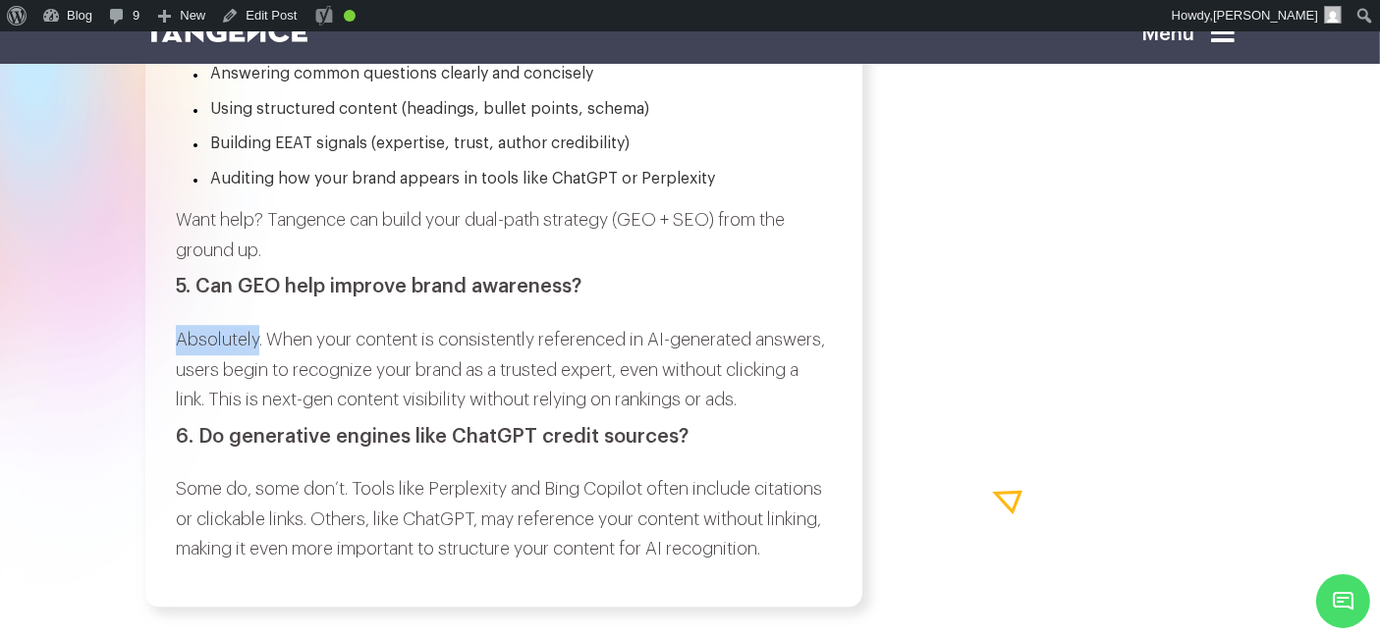
click at [183, 397] on p "Absolutely. When your content is consistently referenced in AI-generated answer…" at bounding box center [503, 370] width 654 height 90
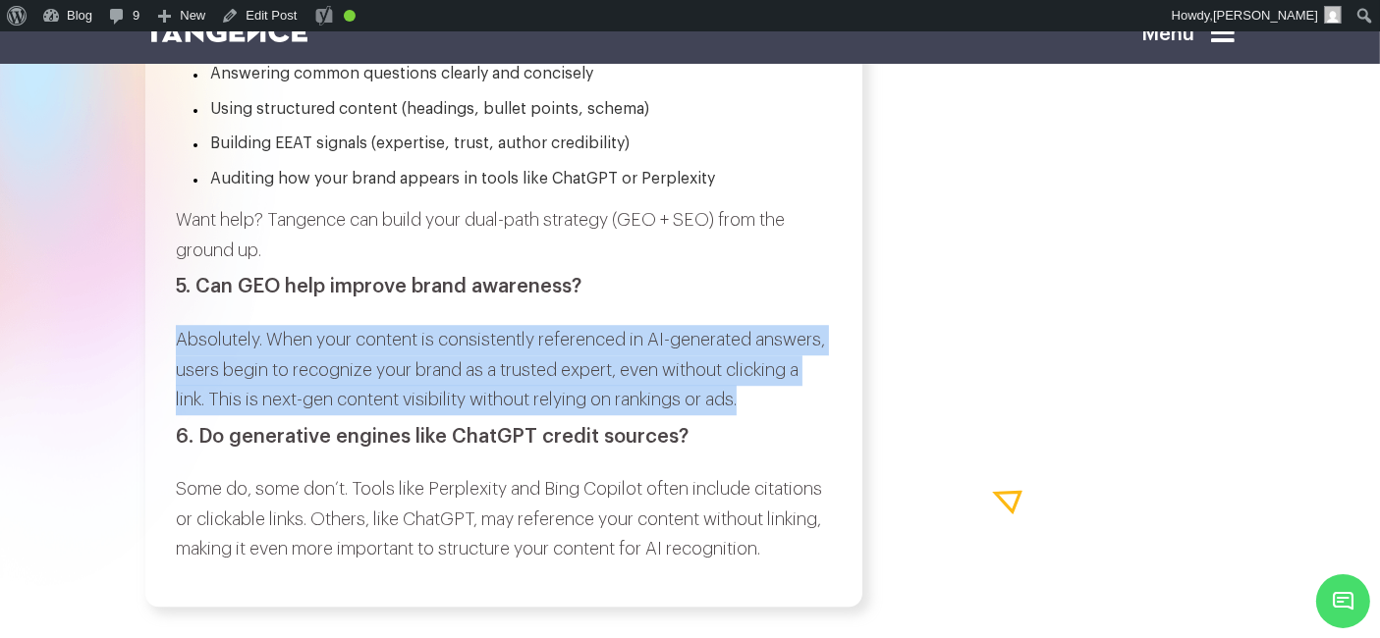
click at [740, 415] on p "Absolutely. When your content is consistently referenced in AI-generated answer…" at bounding box center [503, 370] width 654 height 90
copy p "Absolutely. When your content is consistently referenced in AI-generated answer…"
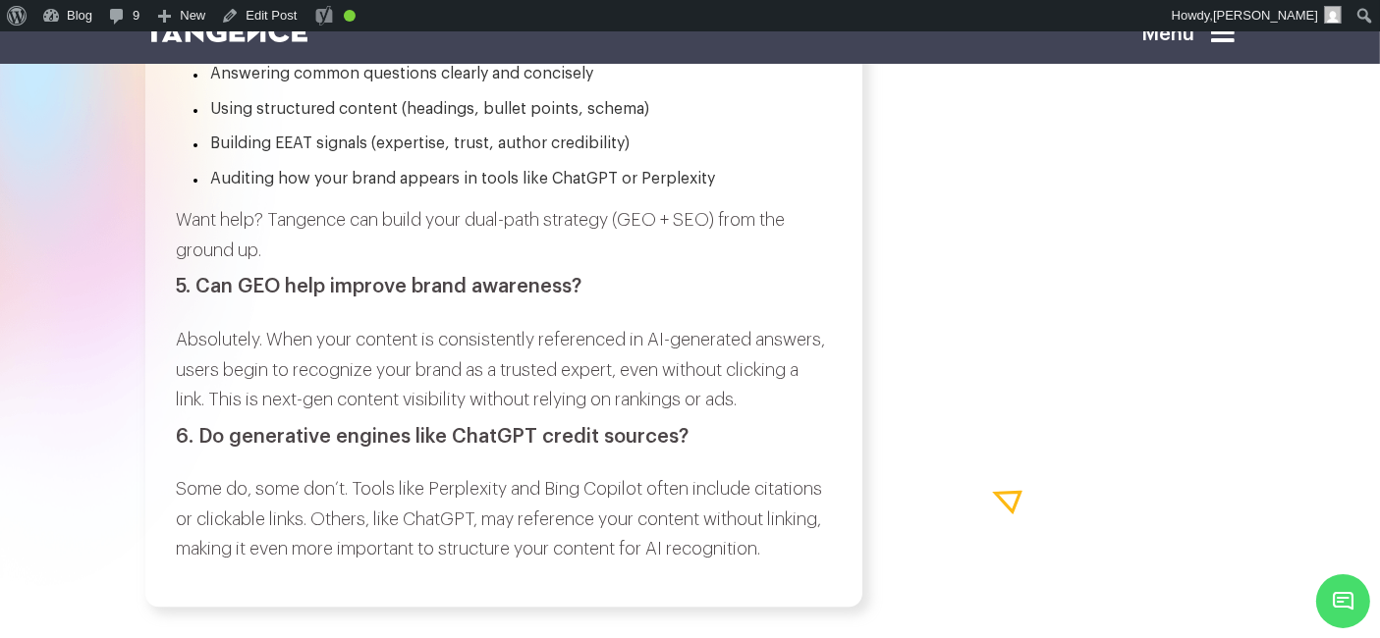
click at [208, 448] on h3 "6. Do generative engines like ChatGPT credit sources?" at bounding box center [503, 437] width 654 height 22
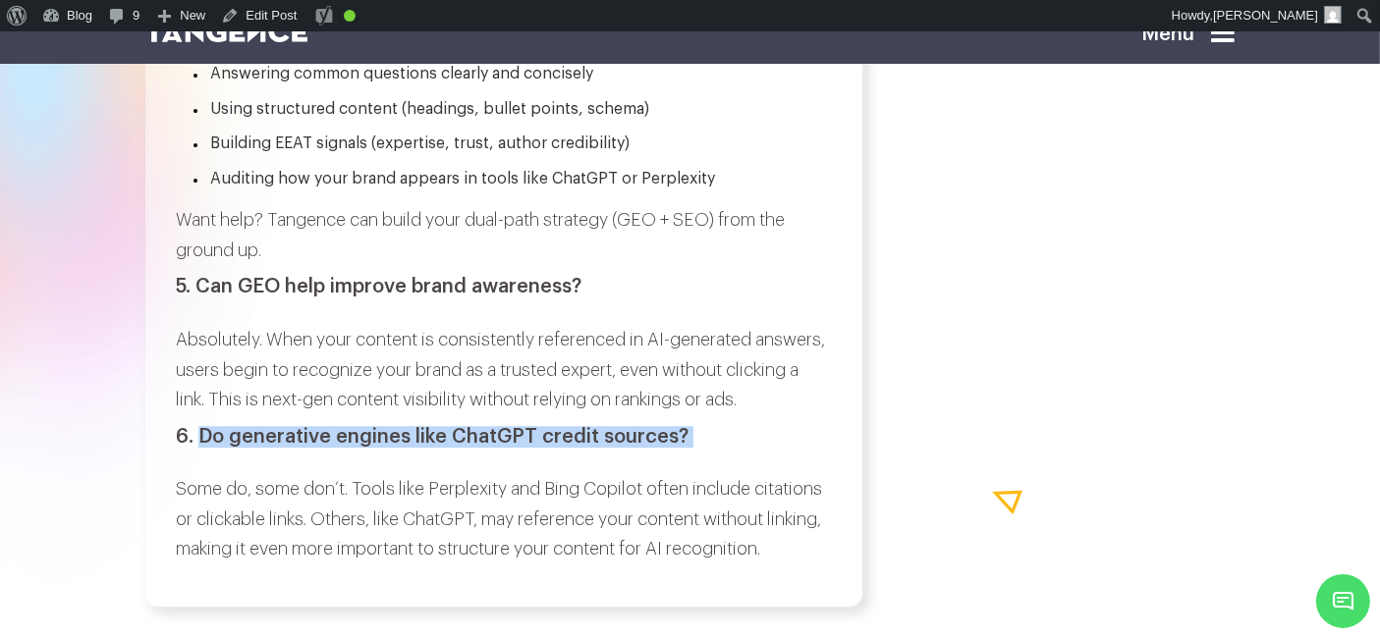
click at [680, 448] on h3 "6. Do generative engines like ChatGPT credit sources?" at bounding box center [503, 437] width 654 height 22
copy div "Do generative engines like ChatGPT credit sources?"
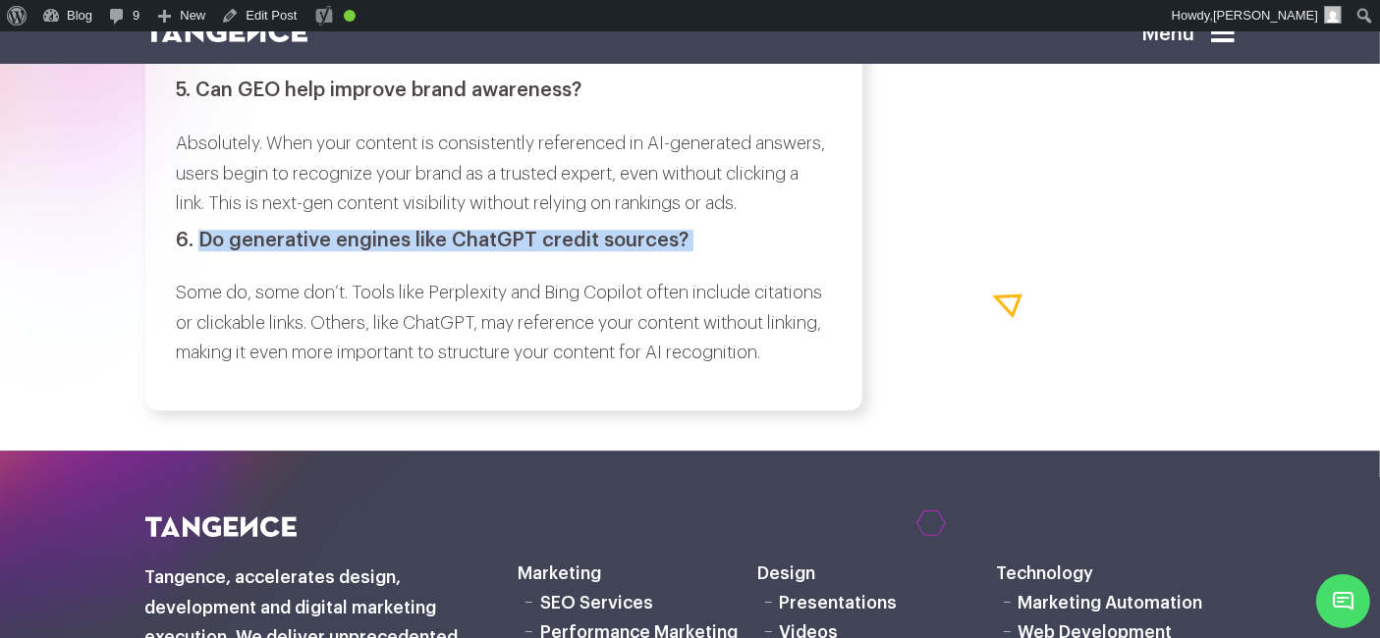
scroll to position [13008, 0]
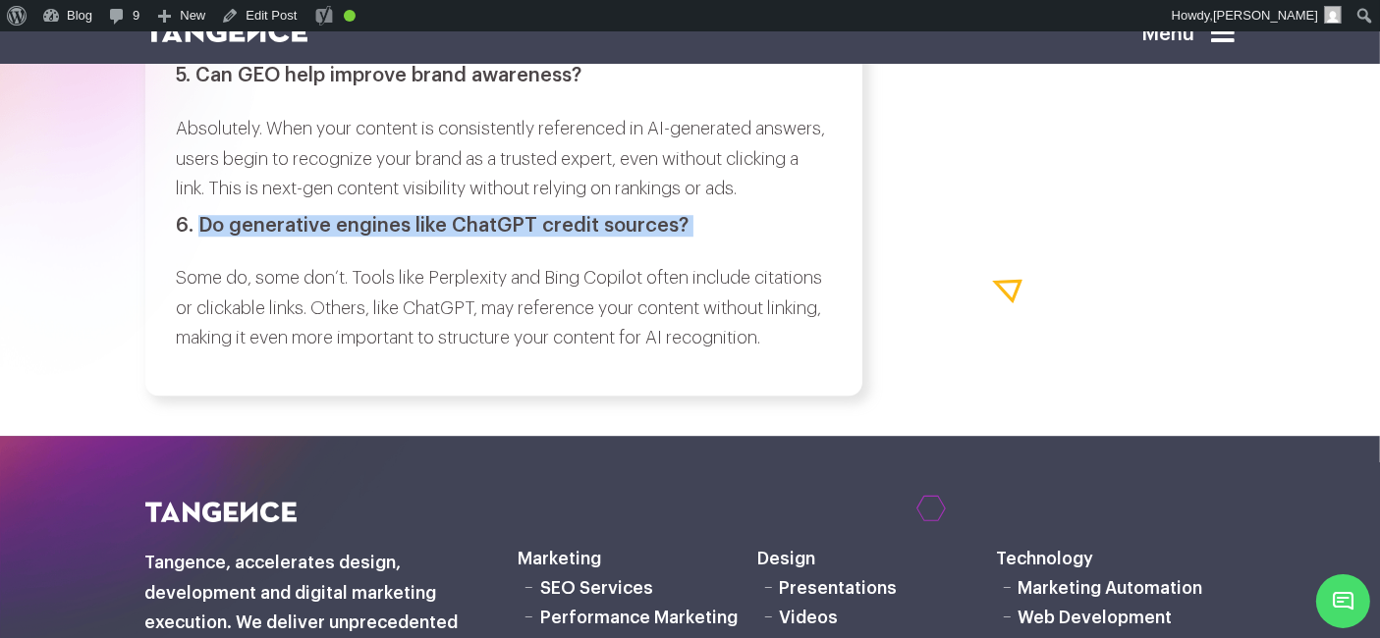
click at [180, 336] on p "Some do, some don’t. Tools like Perplexity and Bing Copilot often include citat…" at bounding box center [503, 308] width 654 height 90
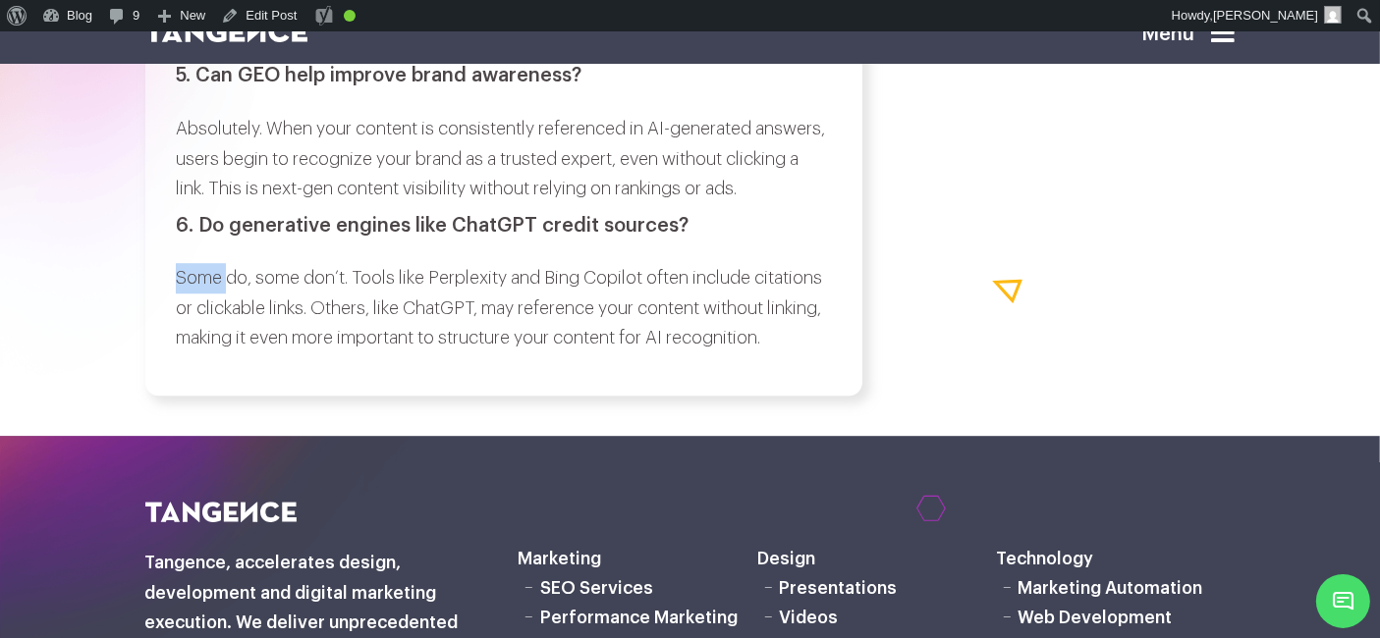
click at [180, 336] on p "Some do, some don’t. Tools like Perplexity and Bing Copilot often include citat…" at bounding box center [503, 308] width 654 height 90
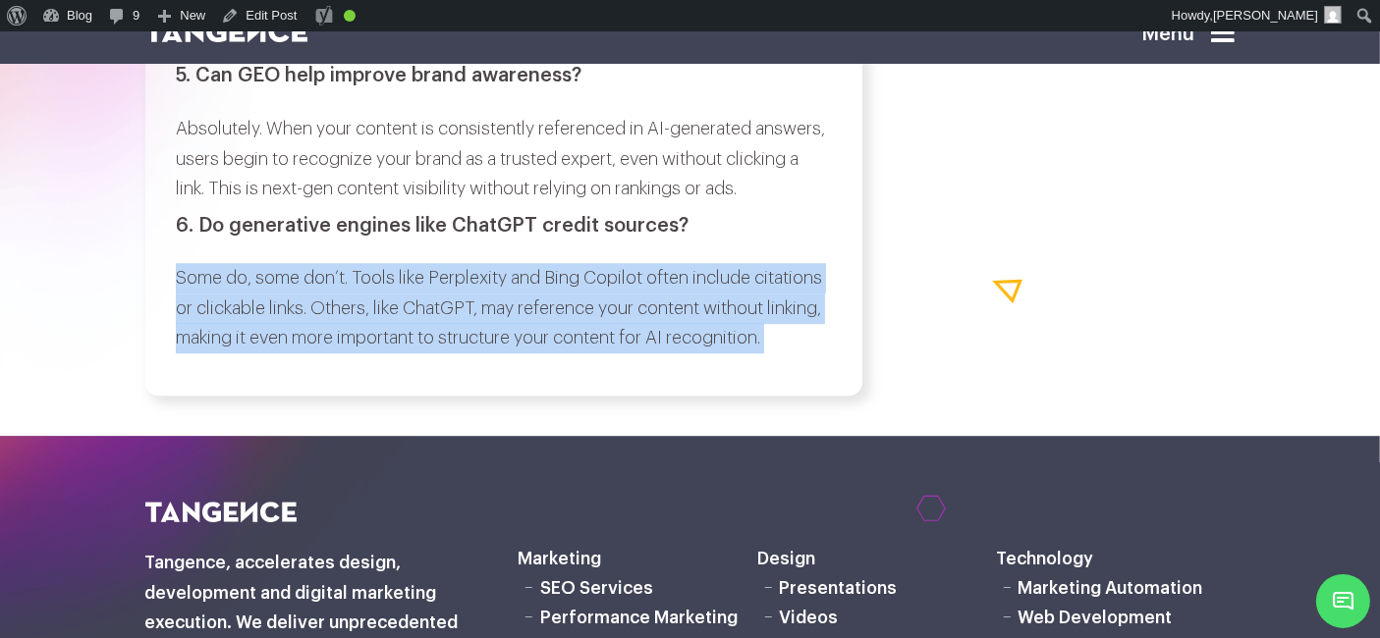
click at [270, 353] on p "Some do, some don’t. Tools like Perplexity and Bing Copilot often include citat…" at bounding box center [503, 308] width 654 height 90
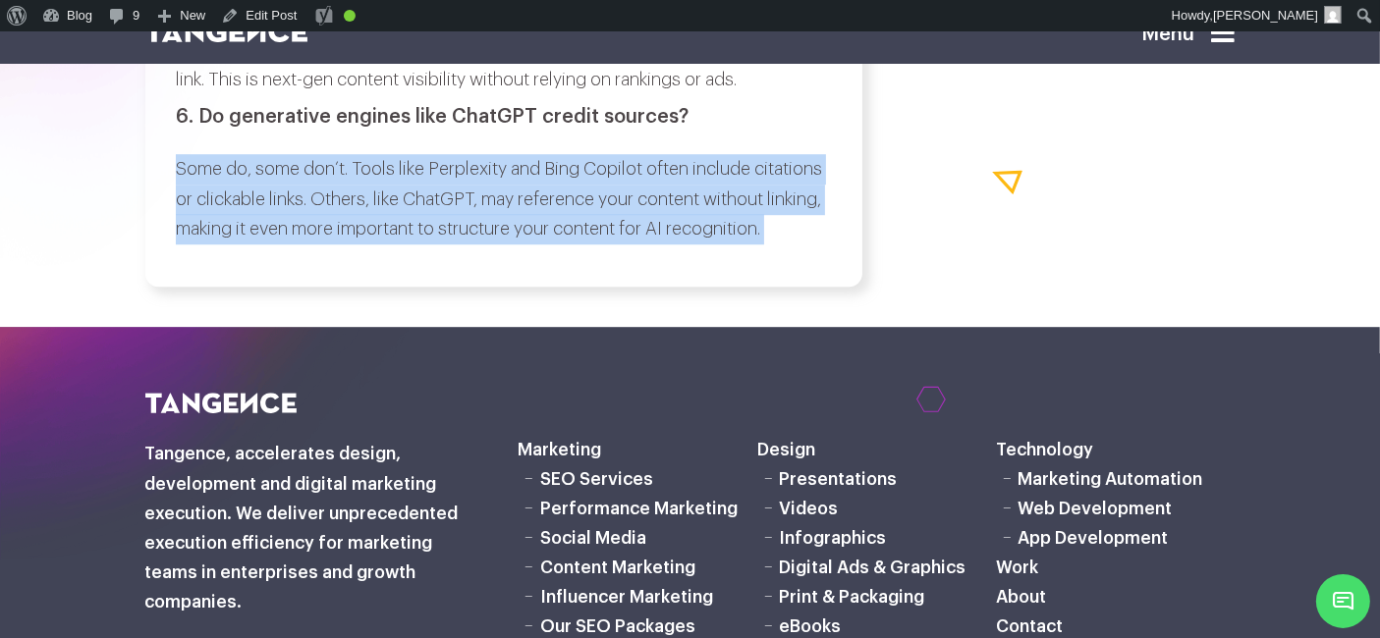
scroll to position [13118, 0]
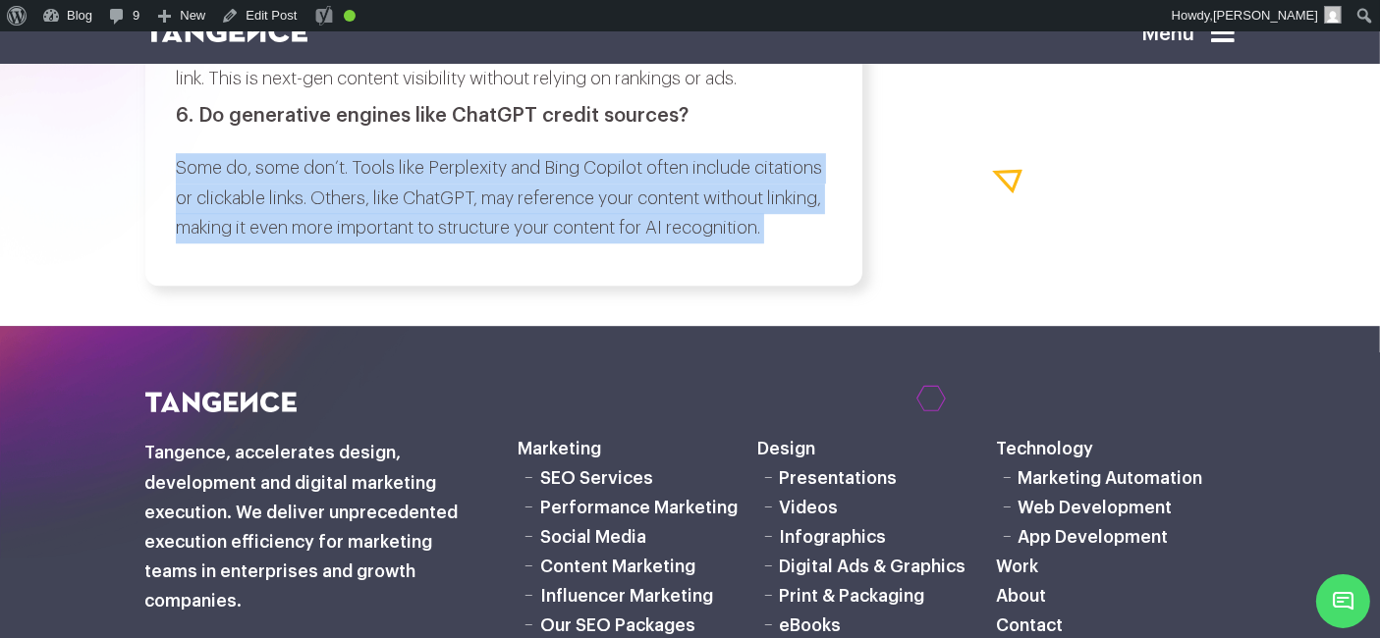
click at [645, 244] on p "Some do, some don’t. Tools like Perplexity and Bing Copilot often include citat…" at bounding box center [503, 198] width 654 height 90
